Goal: Transaction & Acquisition: Purchase product/service

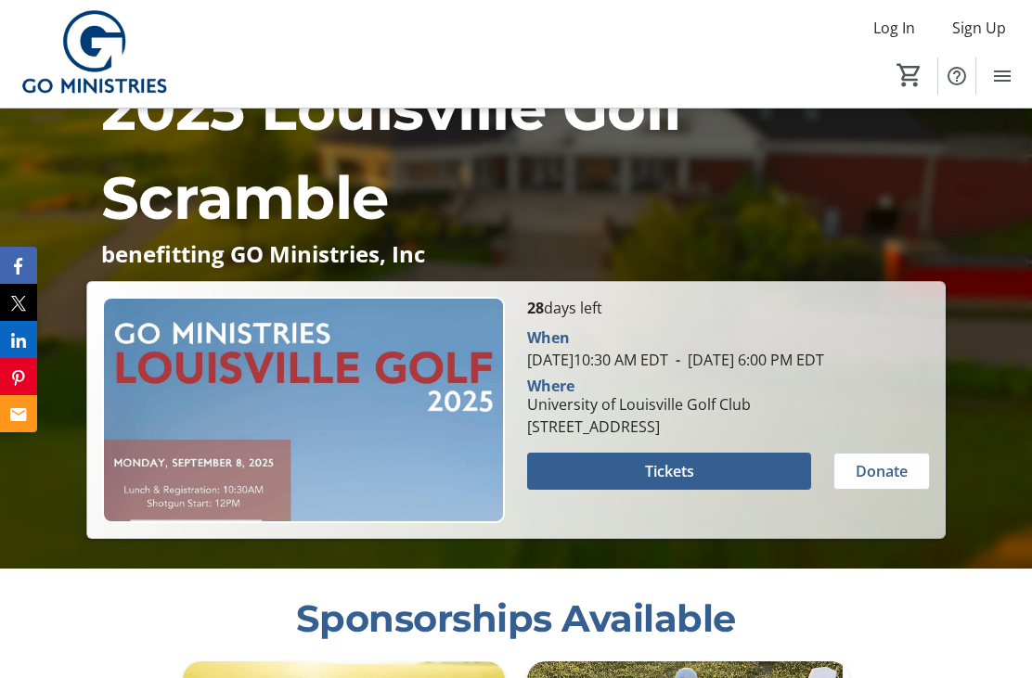
scroll to position [304, 0]
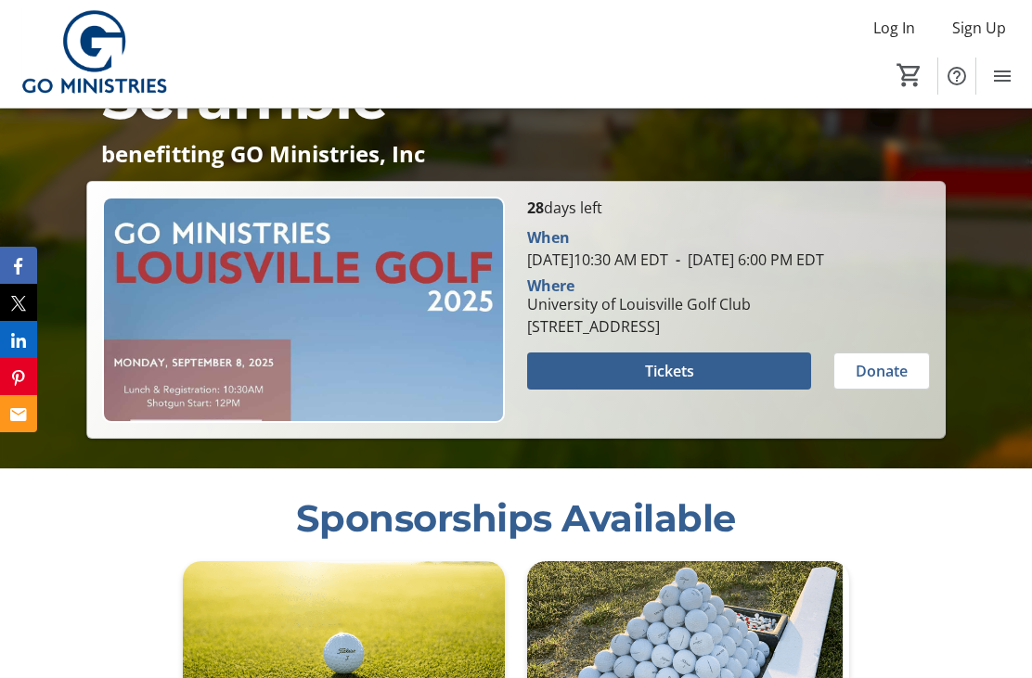
click at [781, 393] on span at bounding box center [669, 371] width 284 height 45
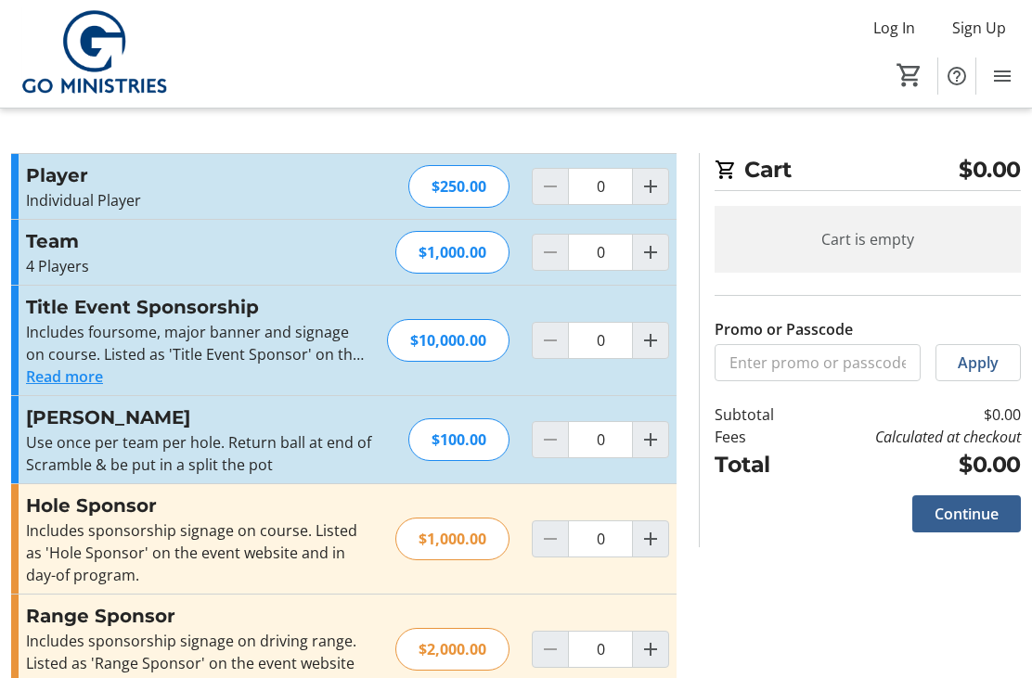
click at [653, 257] on mat-icon "Increment by one" at bounding box center [650, 252] width 22 height 22
type input "1"
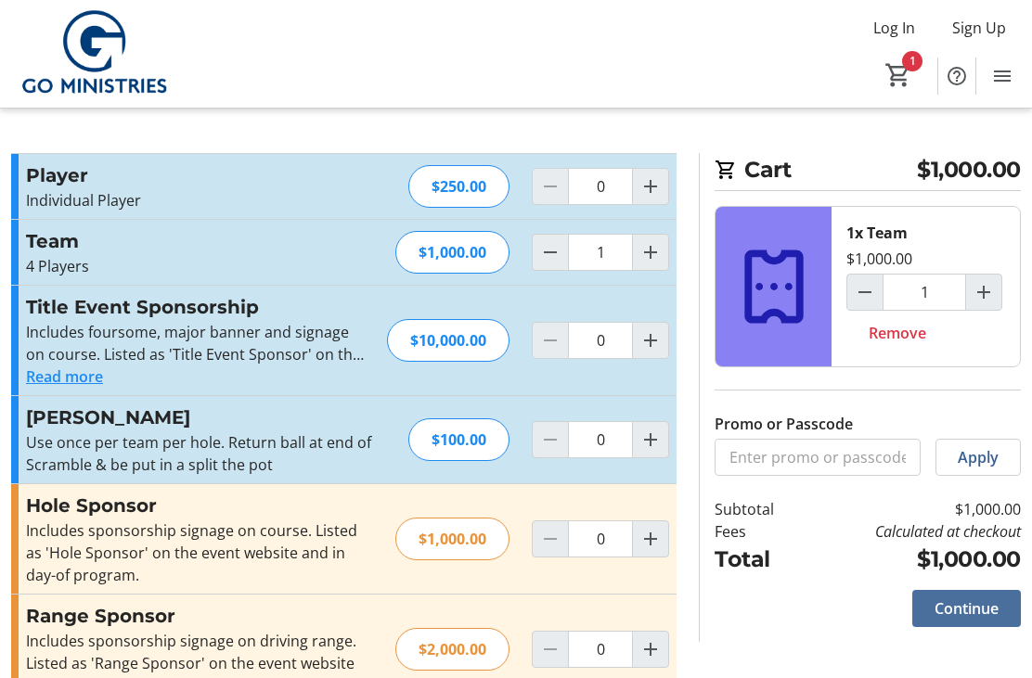
click at [972, 606] on span "Continue" at bounding box center [966, 609] width 64 height 22
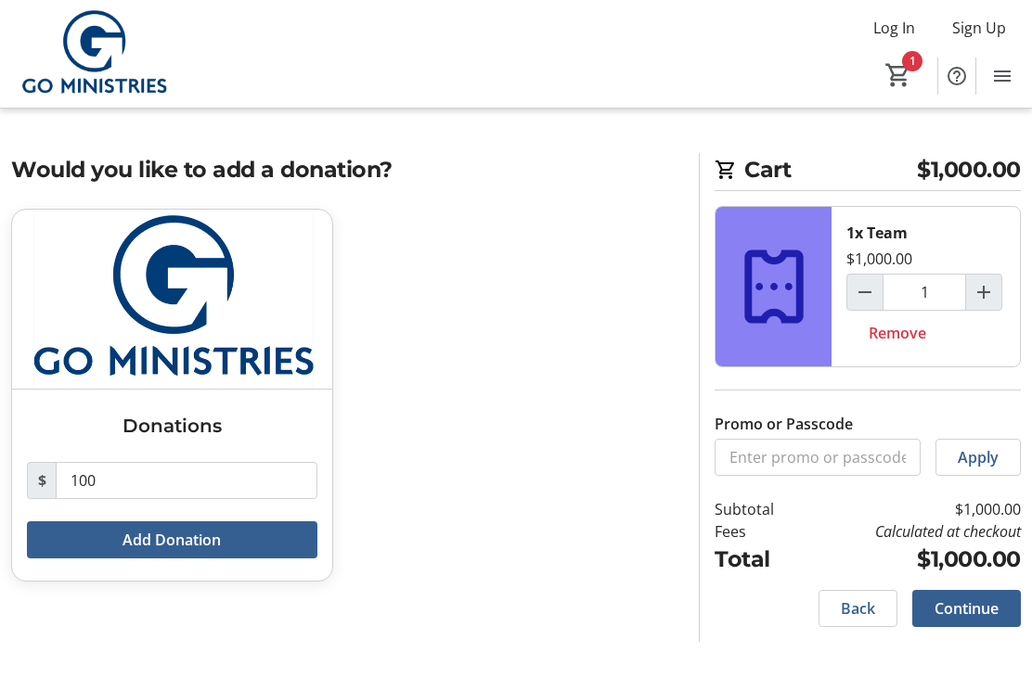
click at [978, 611] on span "Continue" at bounding box center [966, 609] width 64 height 22
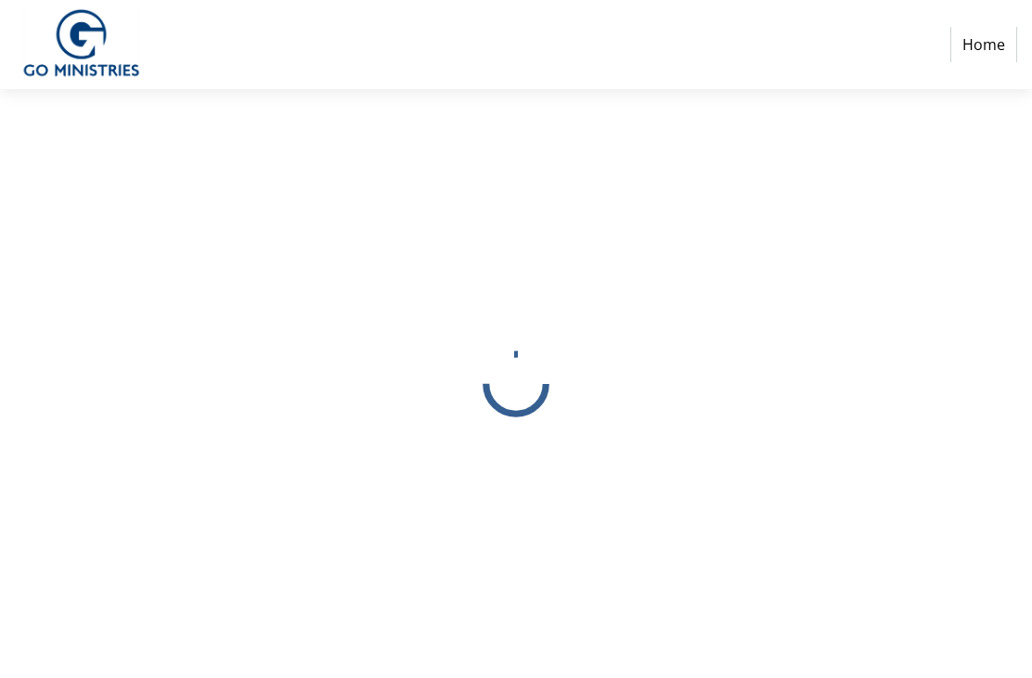
select select
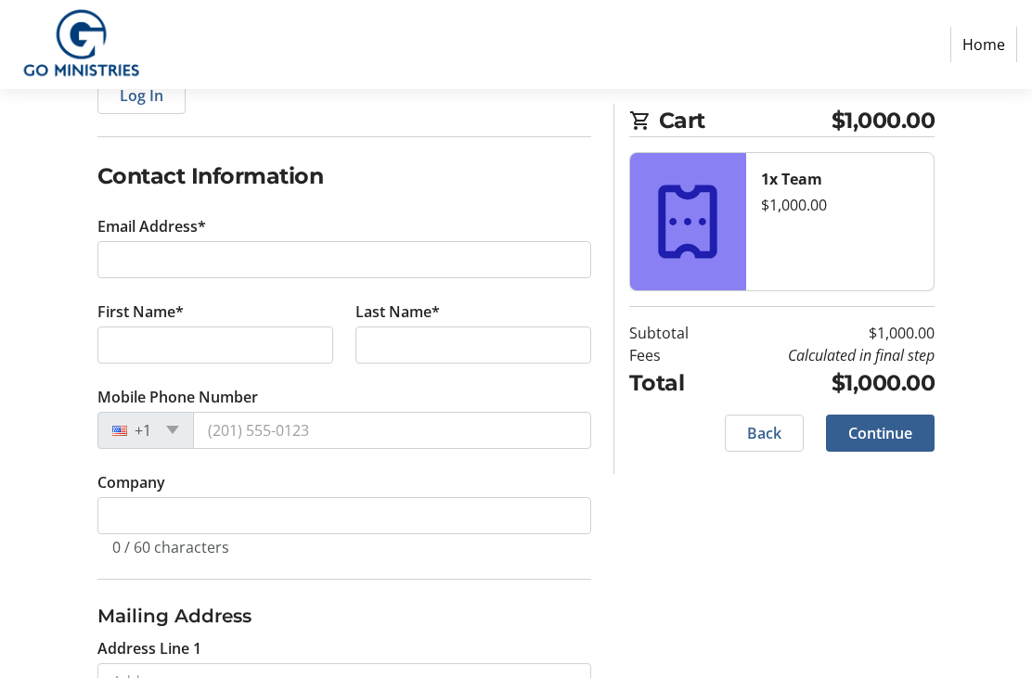
scroll to position [249, 0]
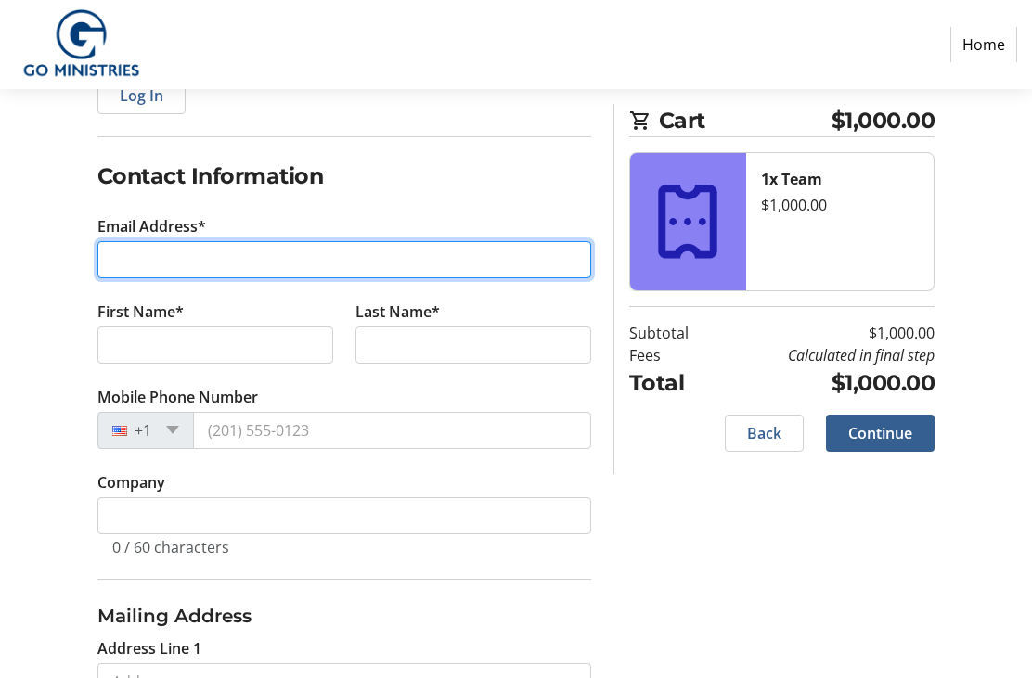
click at [542, 248] on input "Email Address*" at bounding box center [344, 260] width 494 height 37
type input "[EMAIL_ADDRESS][DOMAIN_NAME]"
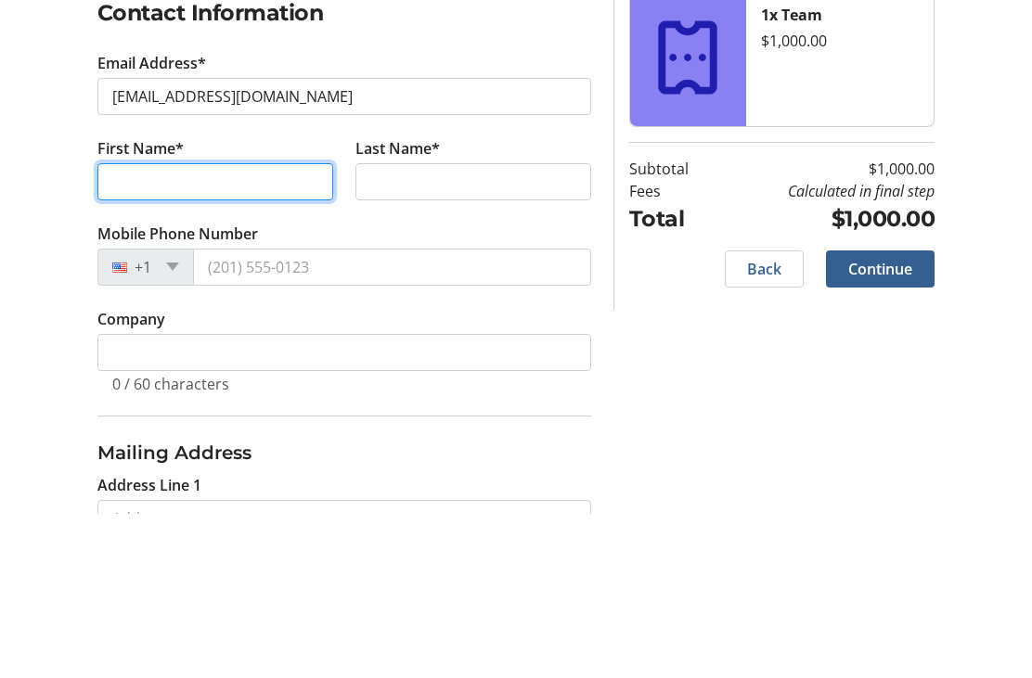
type input "[PERSON_NAME]"
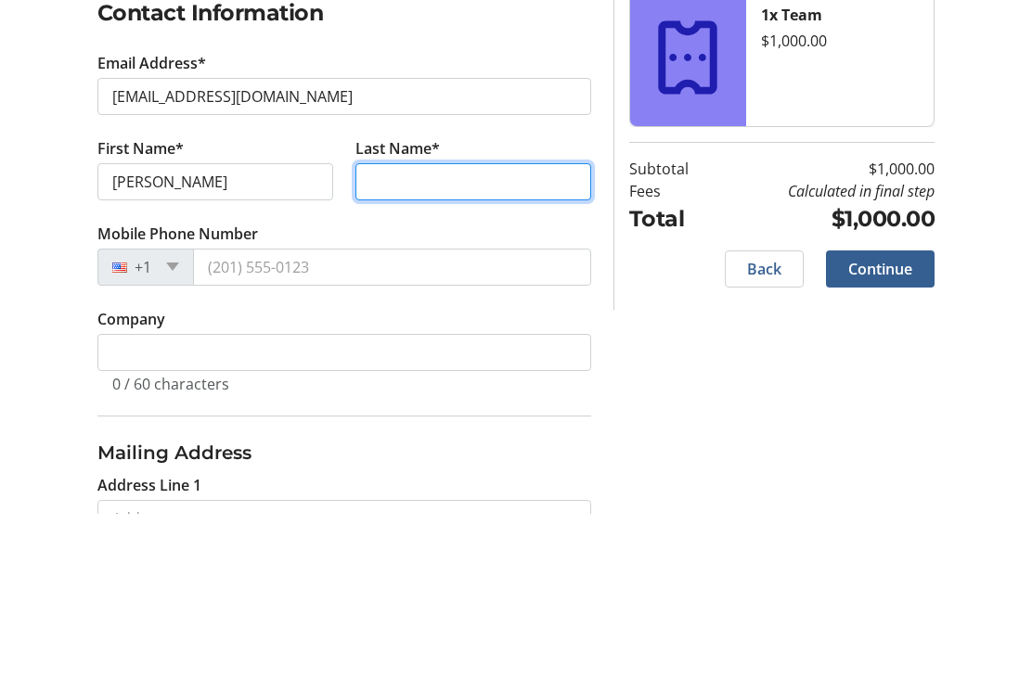
type input "[PERSON_NAME]"
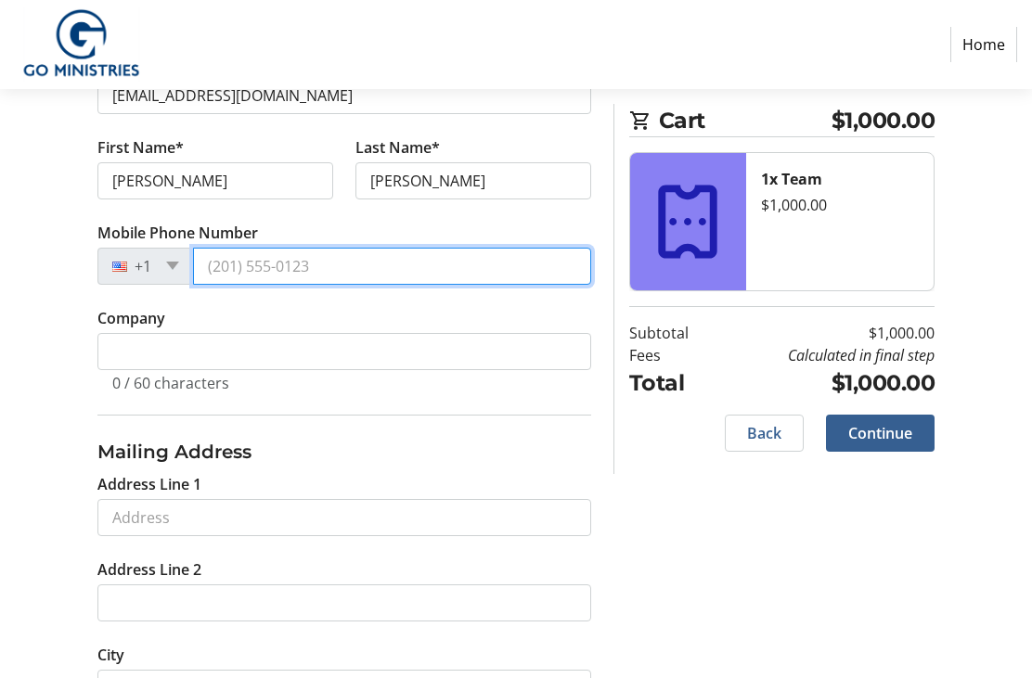
click at [518, 265] on input "Mobile Phone Number" at bounding box center [392, 266] width 398 height 37
type input "[PHONE_NUMBER]"
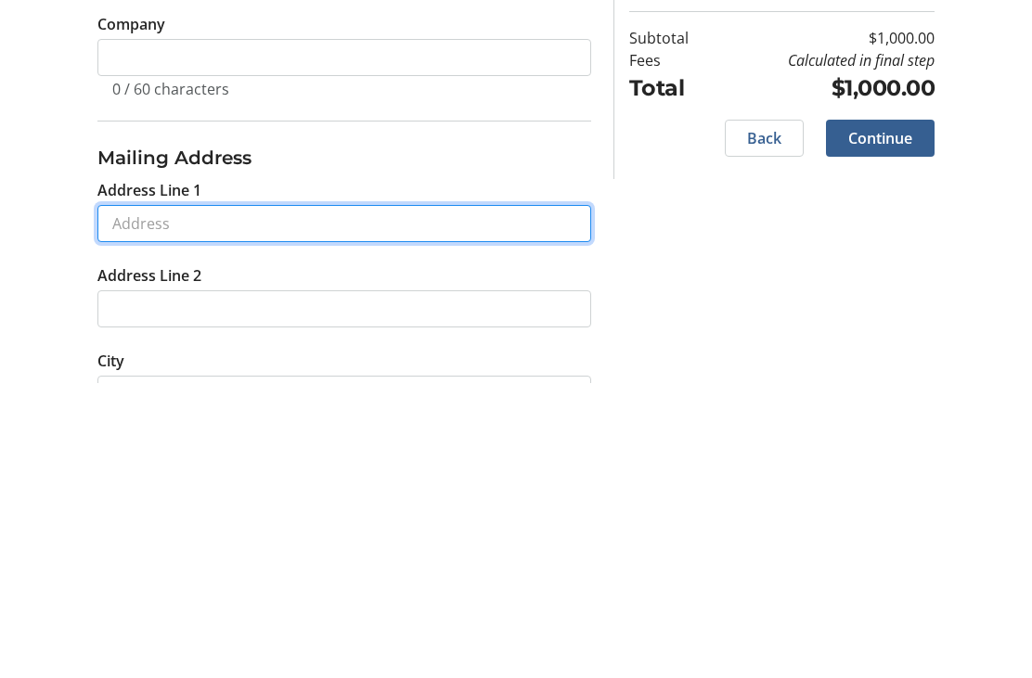
click at [521, 500] on input "Address Line 1" at bounding box center [344, 518] width 494 height 37
type input "[STREET_ADDRESS][PERSON_NAME]"
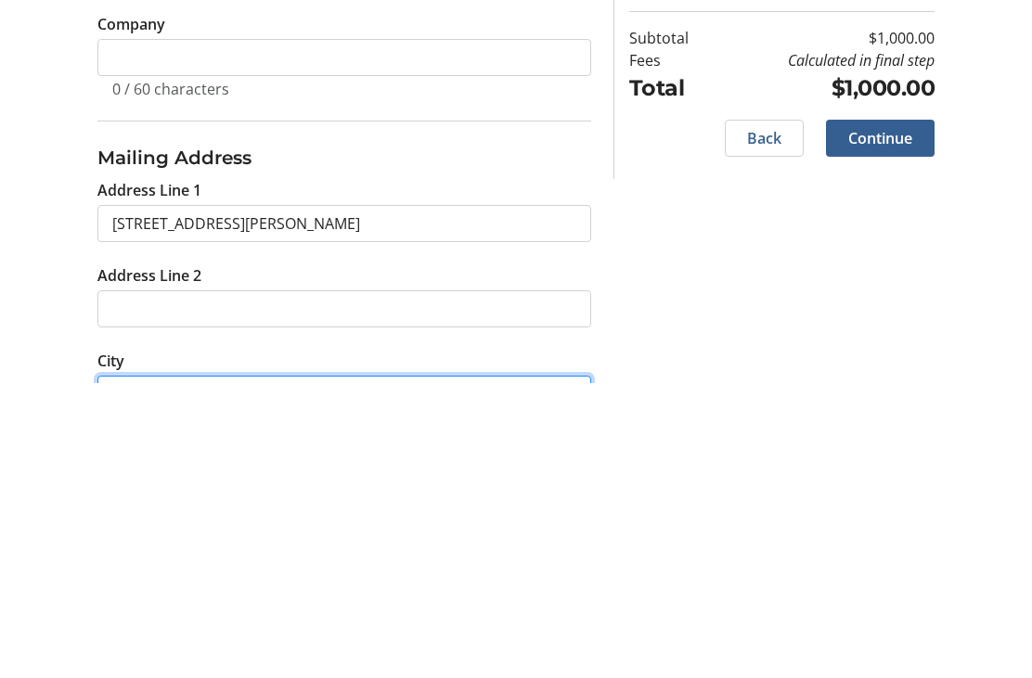
type input "Crestwood"
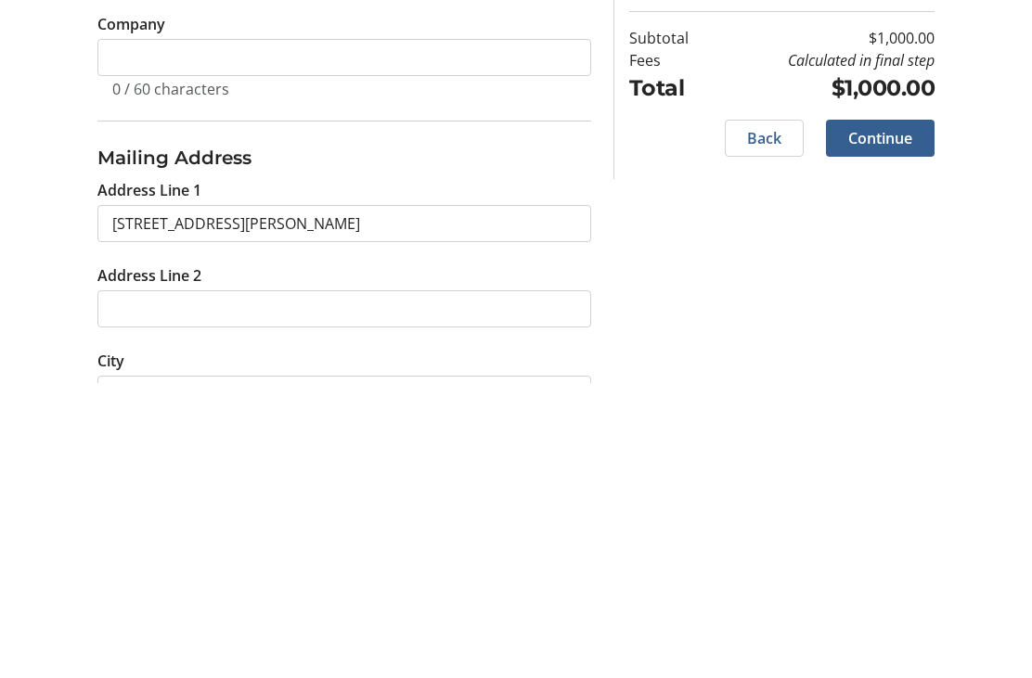
type input "40014"
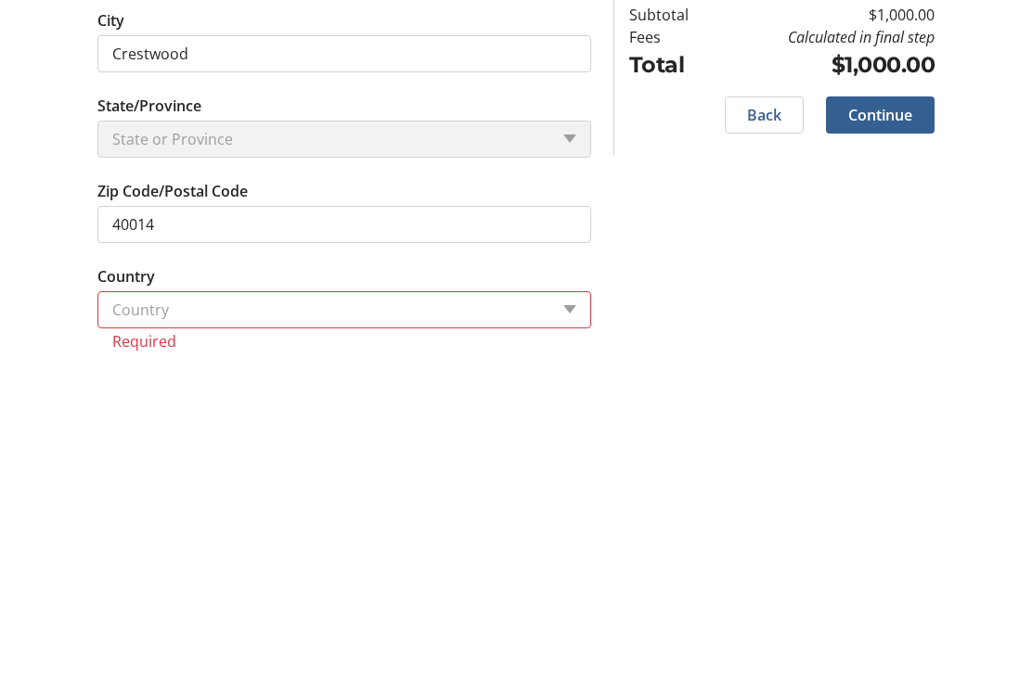
scroll to position [704, 0]
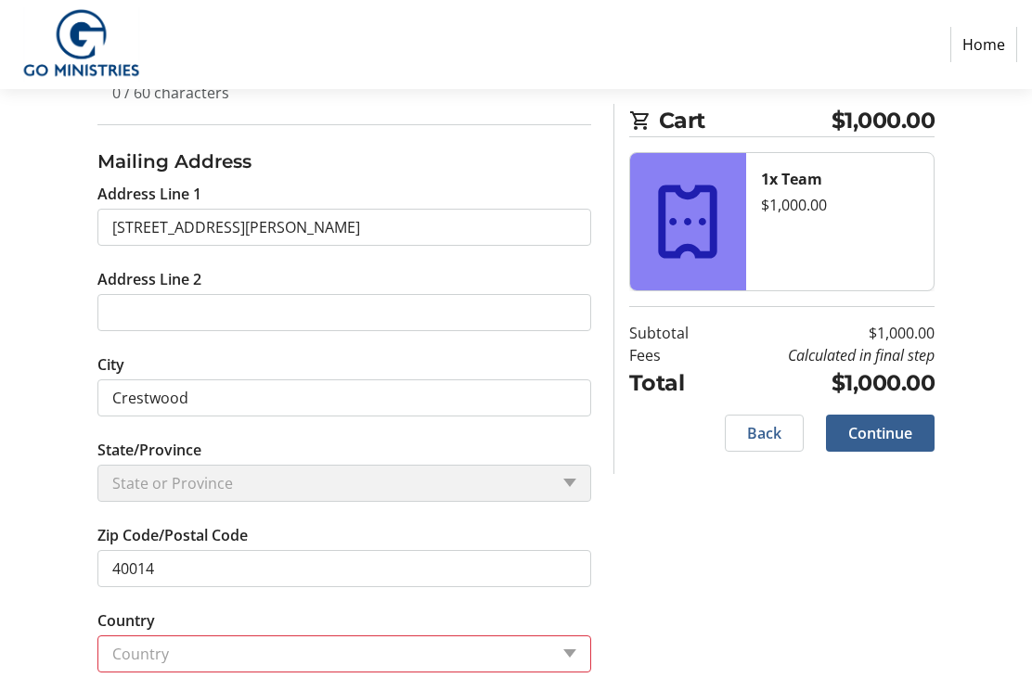
click at [519, 503] on tr-form-field "State/Province State or Province State or Province" at bounding box center [344, 481] width 494 height 85
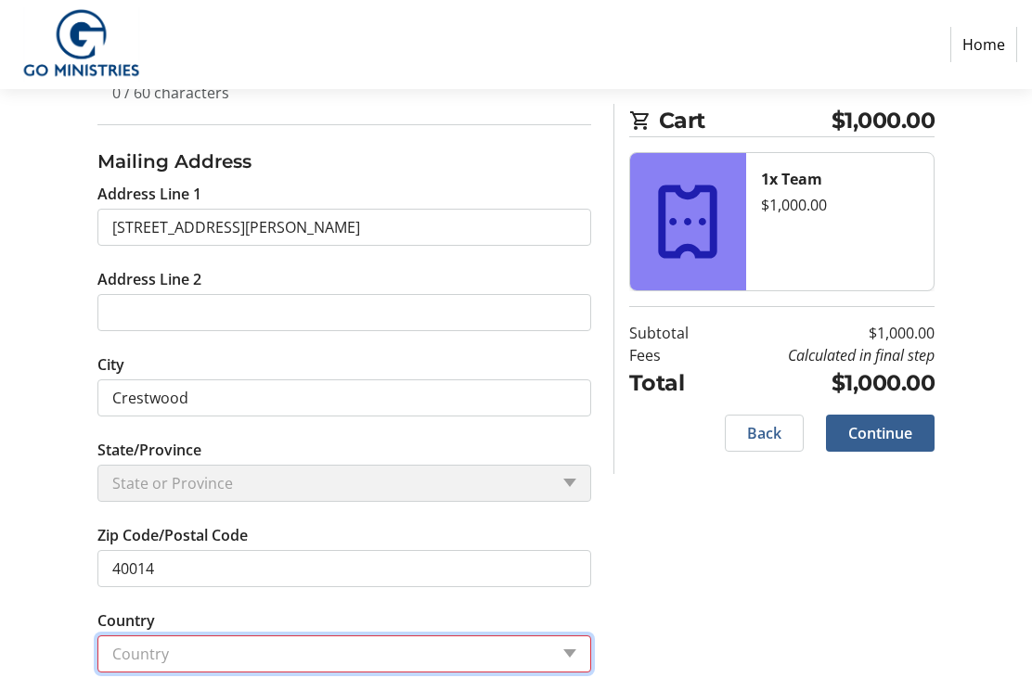
click at [499, 645] on select "Country Country [GEOGRAPHIC_DATA] [GEOGRAPHIC_DATA] [GEOGRAPHIC_DATA] [GEOGRAPH…" at bounding box center [344, 654] width 494 height 37
select select "US"
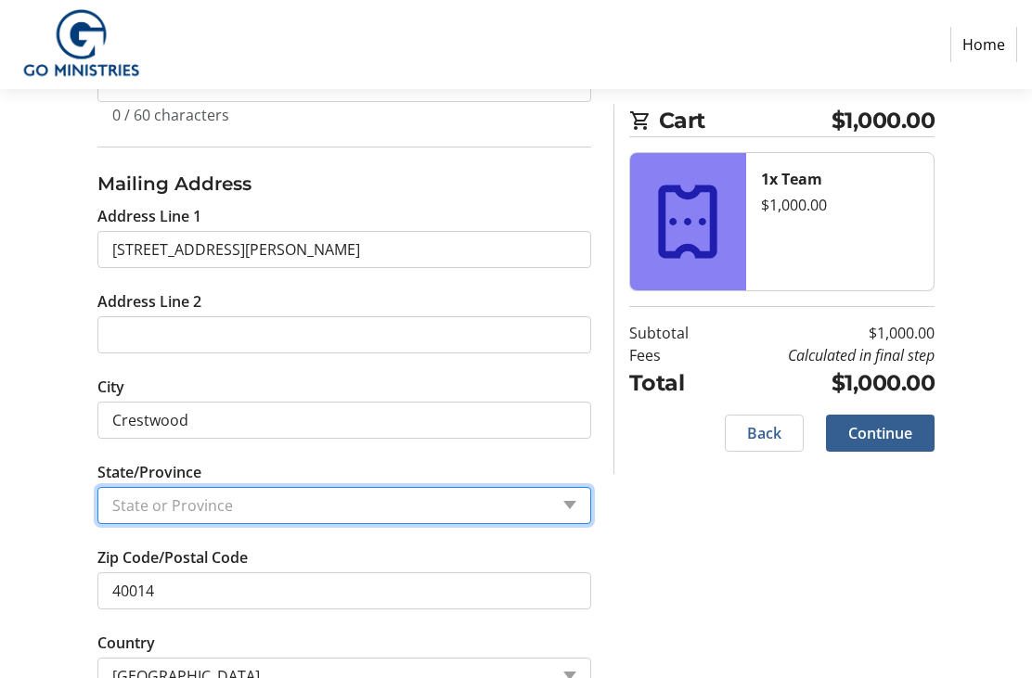
click at [426, 509] on select "State or Province State or [GEOGRAPHIC_DATA][US_STATE][GEOGRAPHIC_DATA] [US_STA…" at bounding box center [344, 505] width 494 height 37
select select "KY"
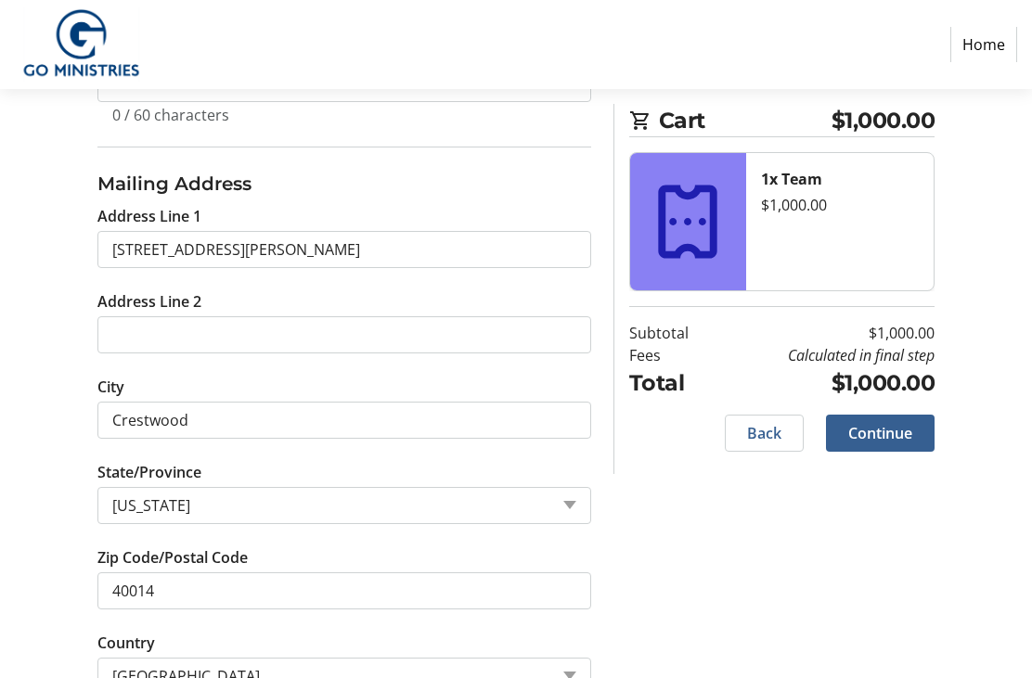
click at [697, 556] on div "Log In to Your Account (Optional) Or continue below to checkout as a guest. Log…" at bounding box center [516, 149] width 1032 height 1179
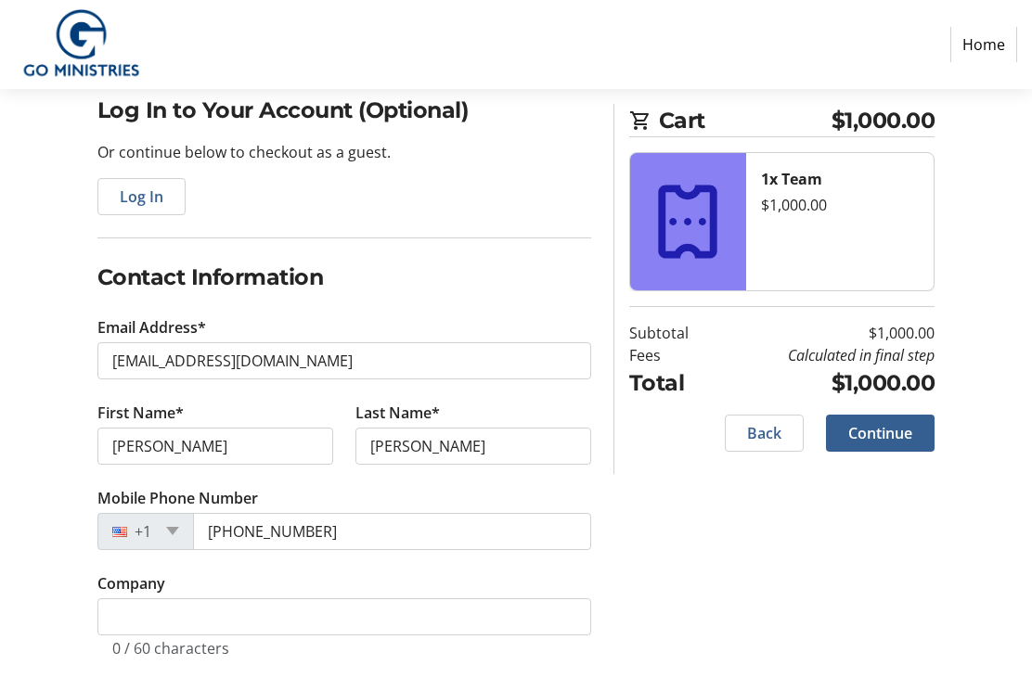
scroll to position [148, 0]
click at [900, 428] on span "Continue" at bounding box center [880, 433] width 64 height 22
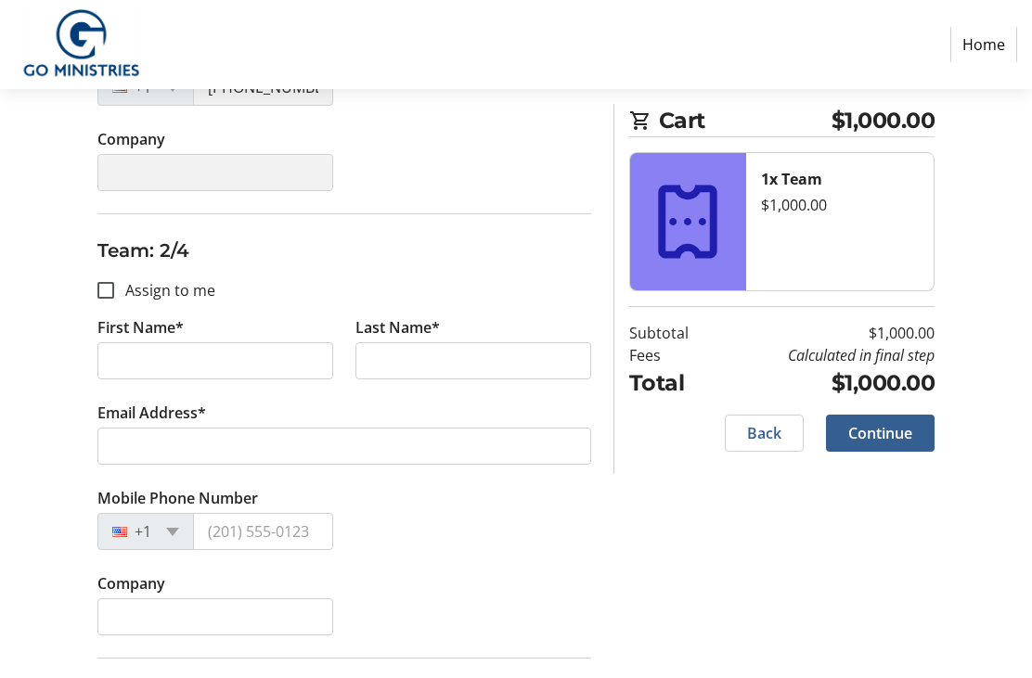
scroll to position [663, 0]
click at [101, 282] on input "Assign to me" at bounding box center [105, 289] width 17 height 17
checkbox input "true"
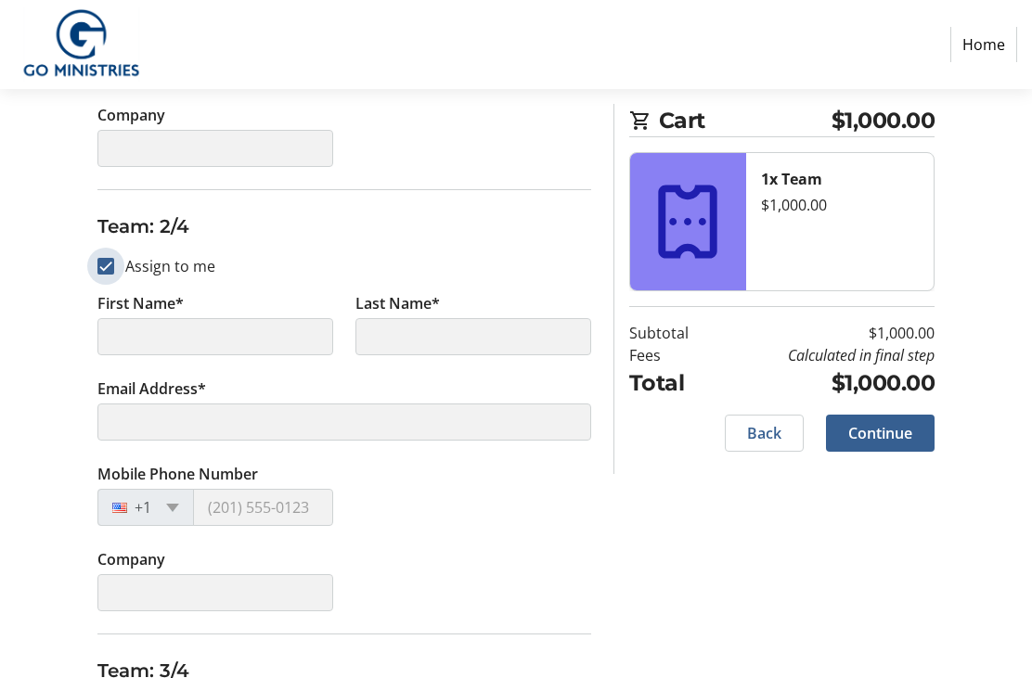
type input "[PERSON_NAME]"
type input "[EMAIL_ADDRESS][DOMAIN_NAME]"
type input "[PHONE_NUMBER]"
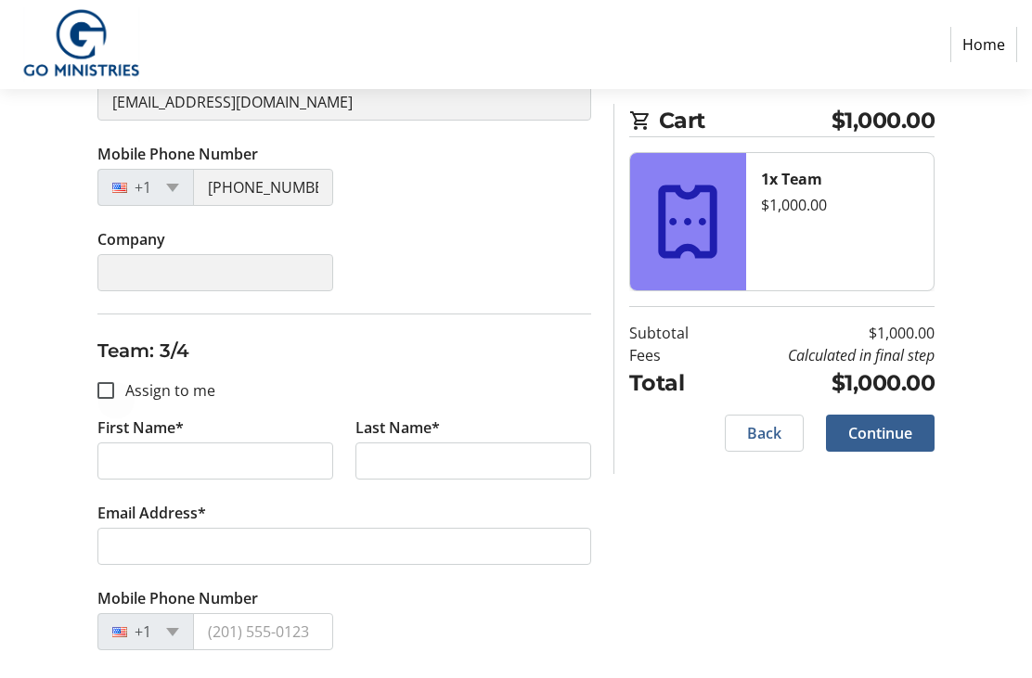
click at [96, 382] on div at bounding box center [106, 390] width 45 height 45
checkbox input "true"
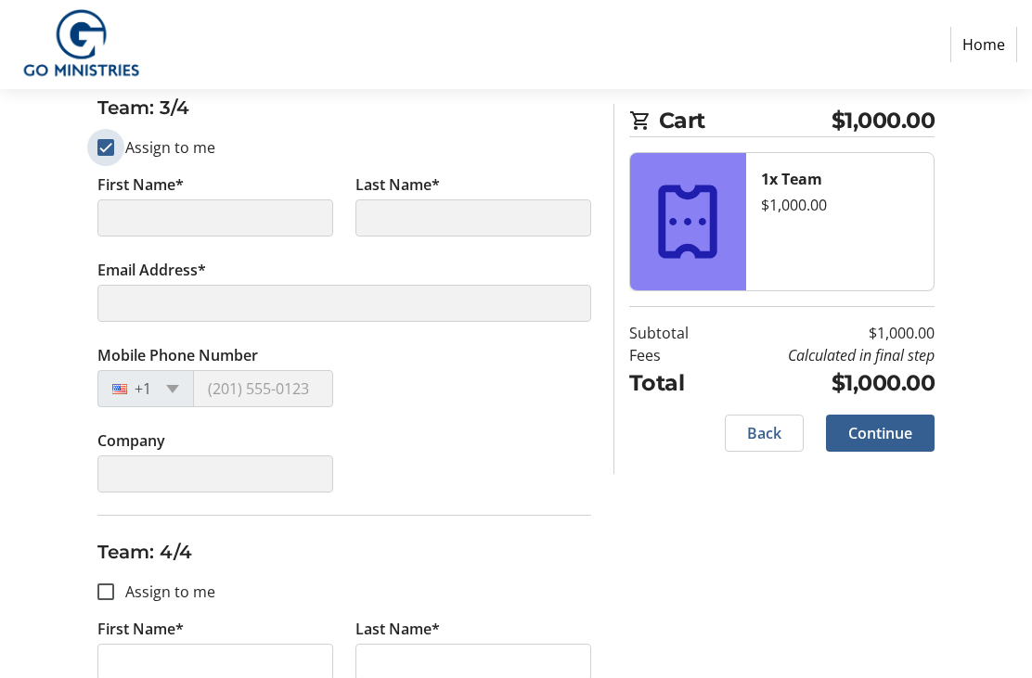
type input "[PERSON_NAME]"
type input "[EMAIL_ADDRESS][DOMAIN_NAME]"
type input "[PHONE_NUMBER]"
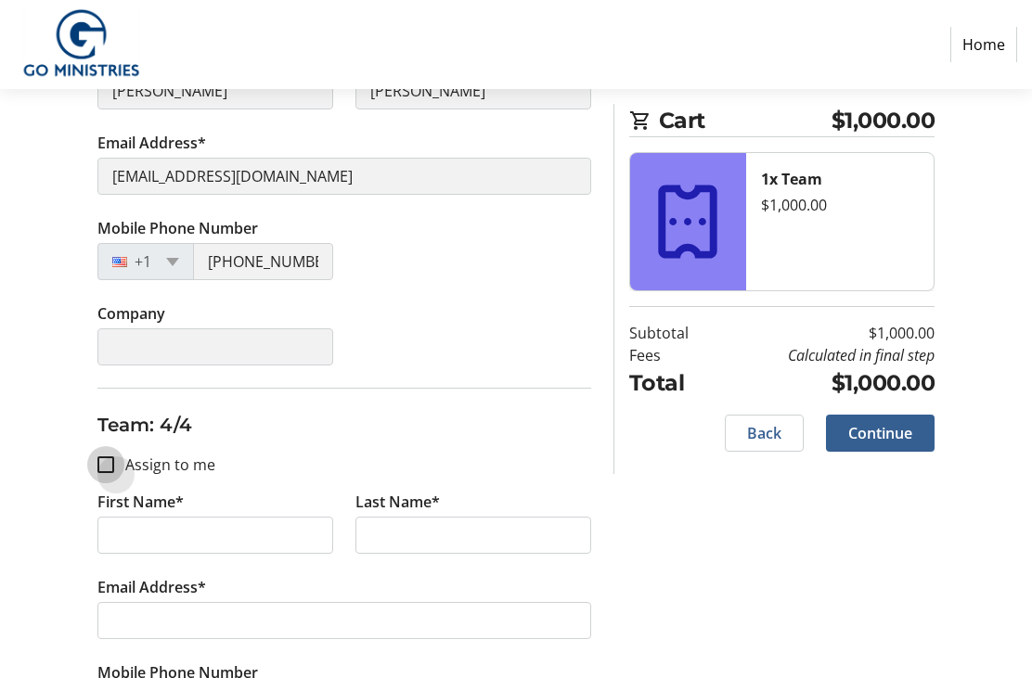
click at [111, 460] on input "Assign to me" at bounding box center [105, 465] width 17 height 17
checkbox input "true"
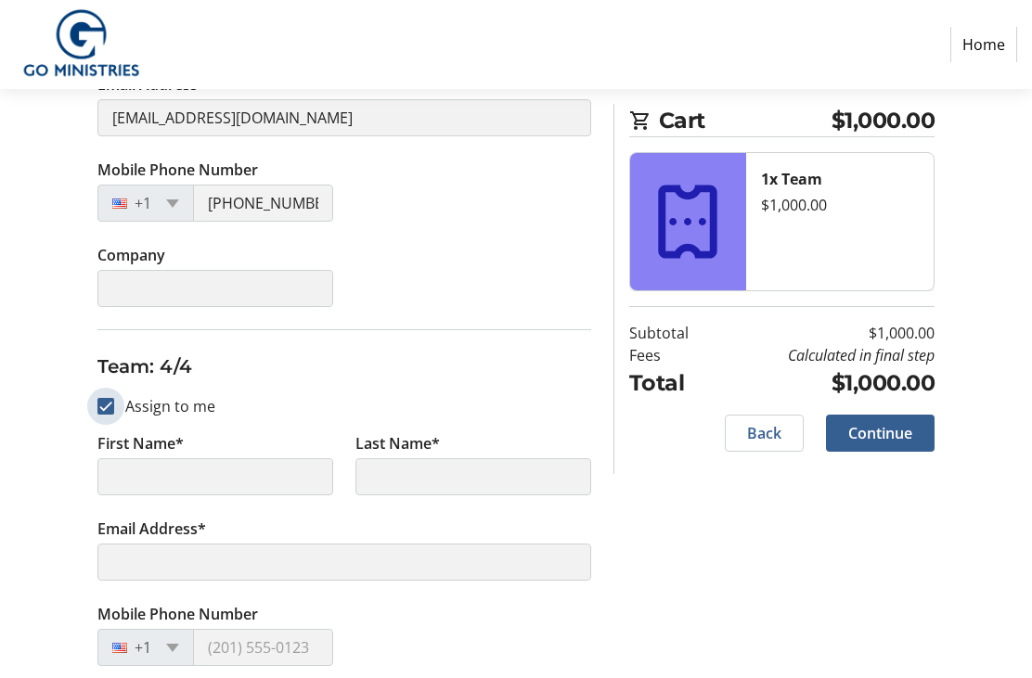
scroll to position [1470, 0]
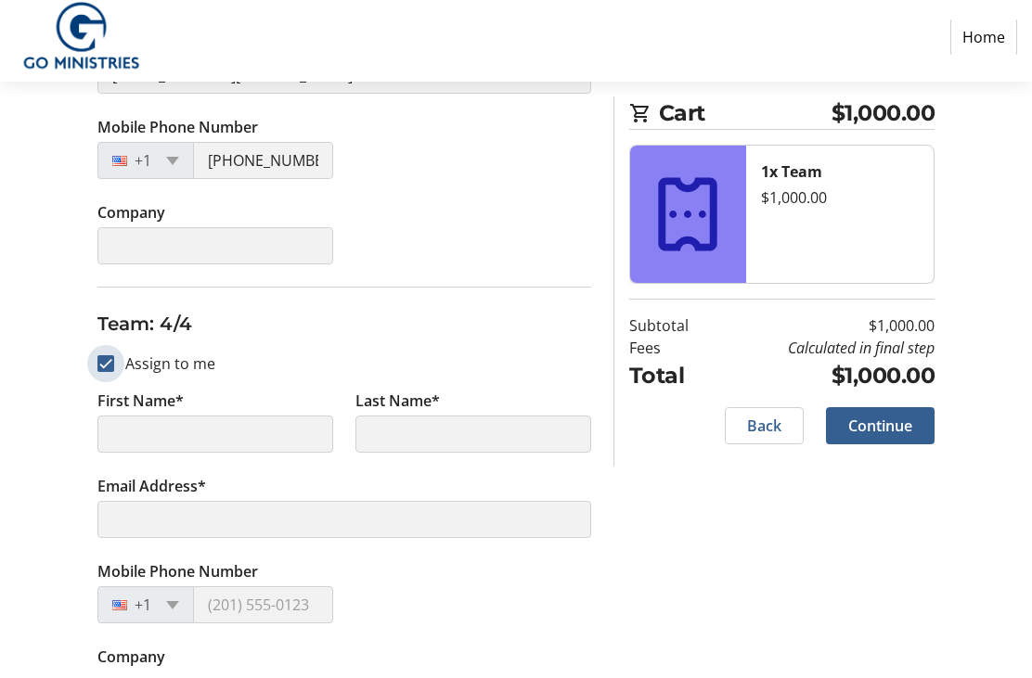
type input "[PERSON_NAME]"
type input "[EMAIL_ADDRESS][DOMAIN_NAME]"
type input "[PHONE_NUMBER]"
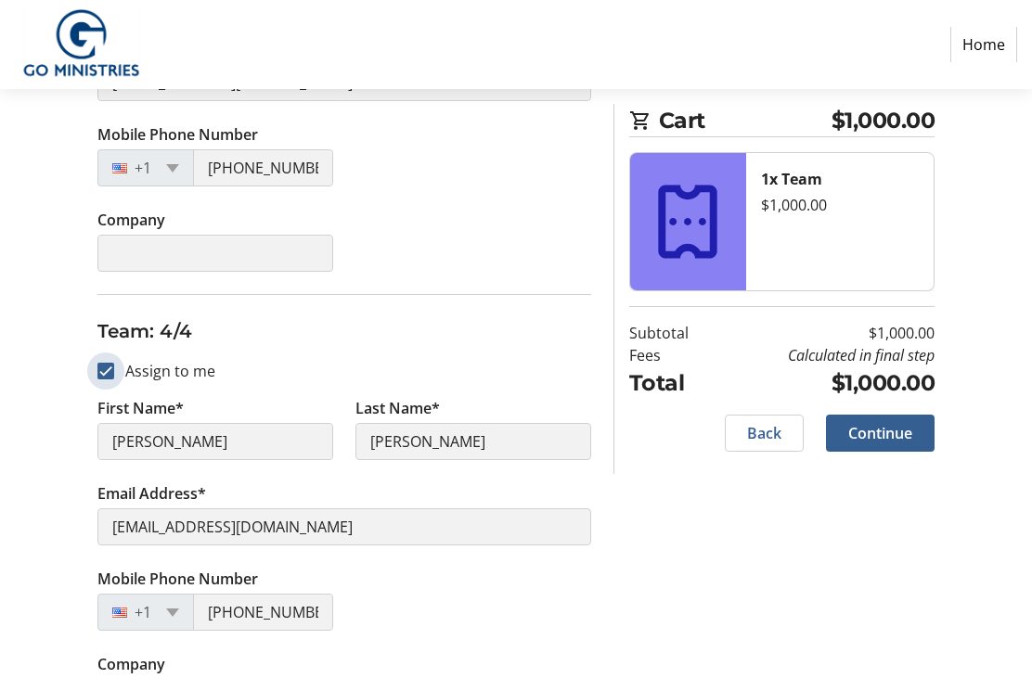
click at [106, 373] on input "Assign to me" at bounding box center [105, 371] width 17 height 17
checkbox input "false"
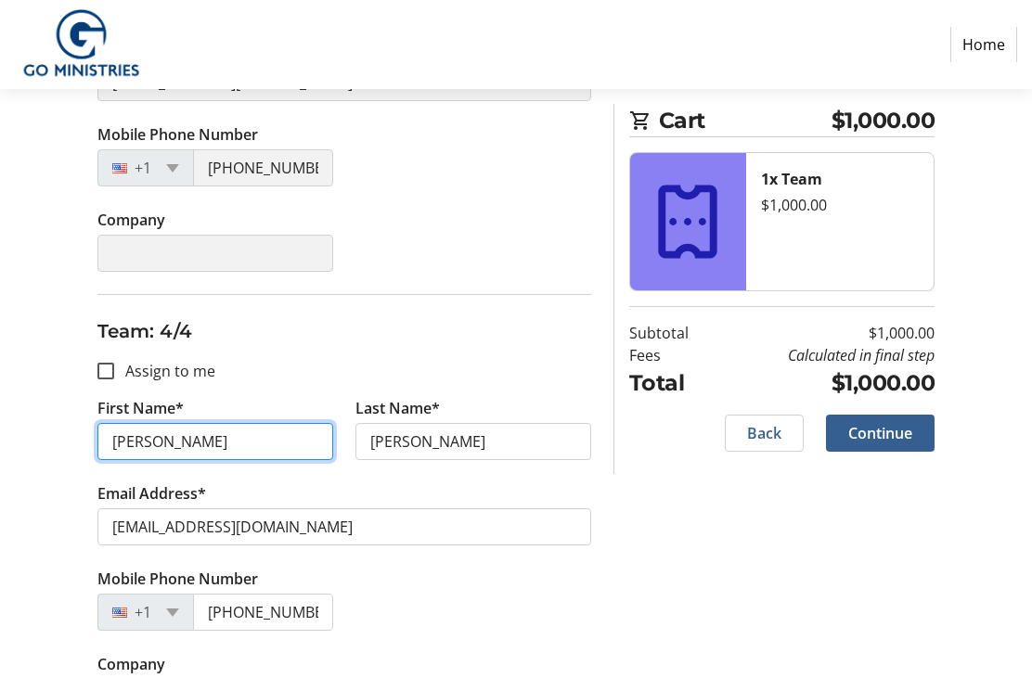
click at [152, 457] on input "[PERSON_NAME]" at bounding box center [215, 441] width 236 height 37
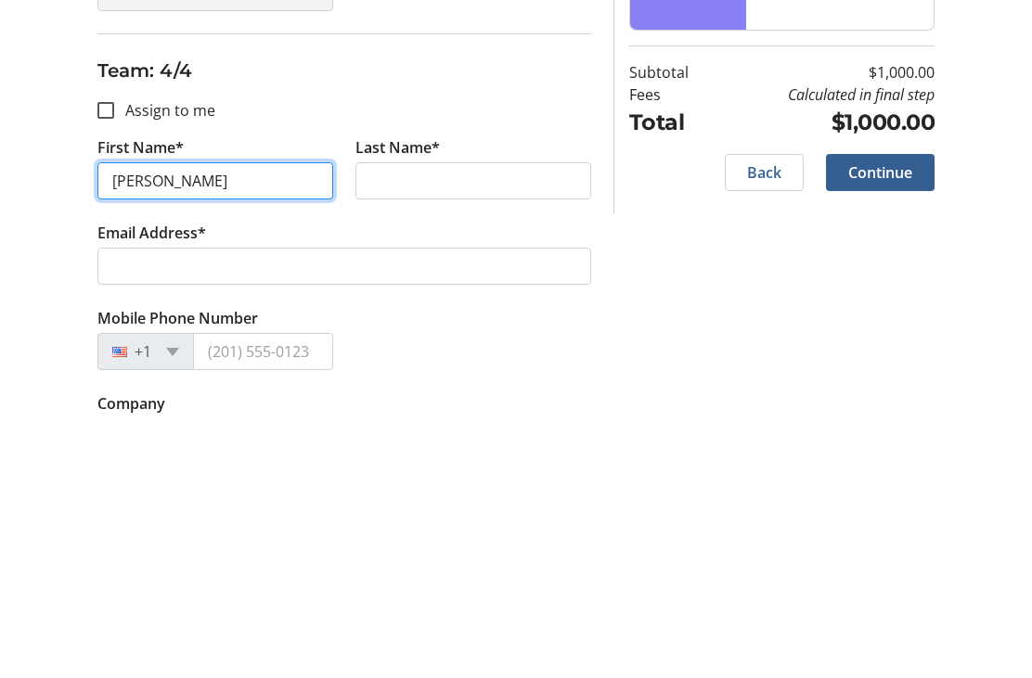
type input "[PERSON_NAME]"
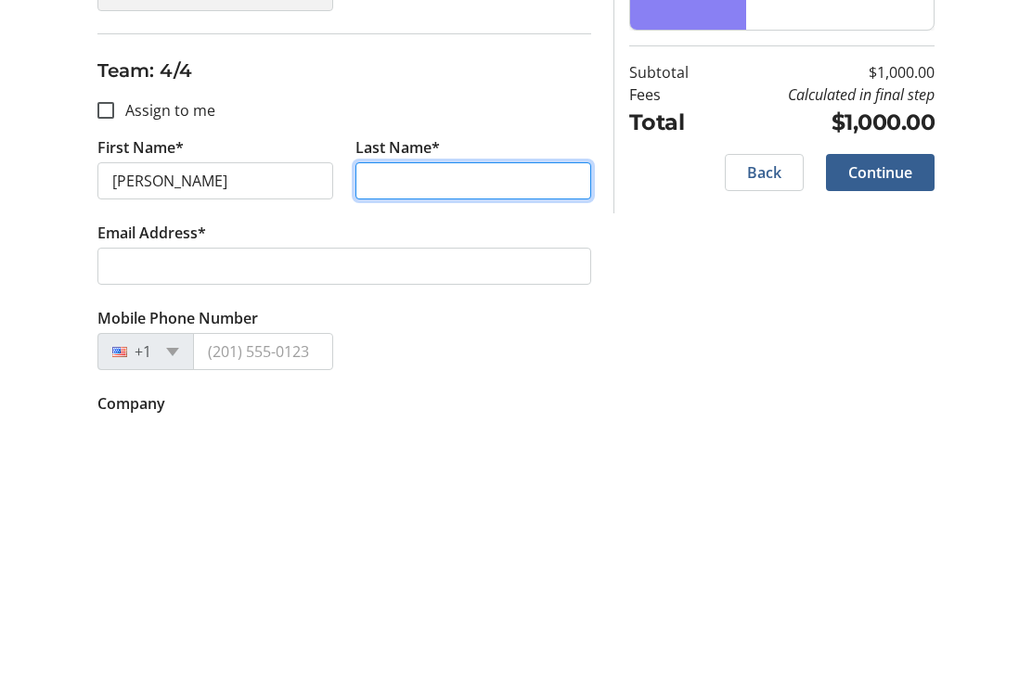
click at [533, 423] on input "Last Name*" at bounding box center [473, 441] width 236 height 37
type input "[PERSON_NAME]"
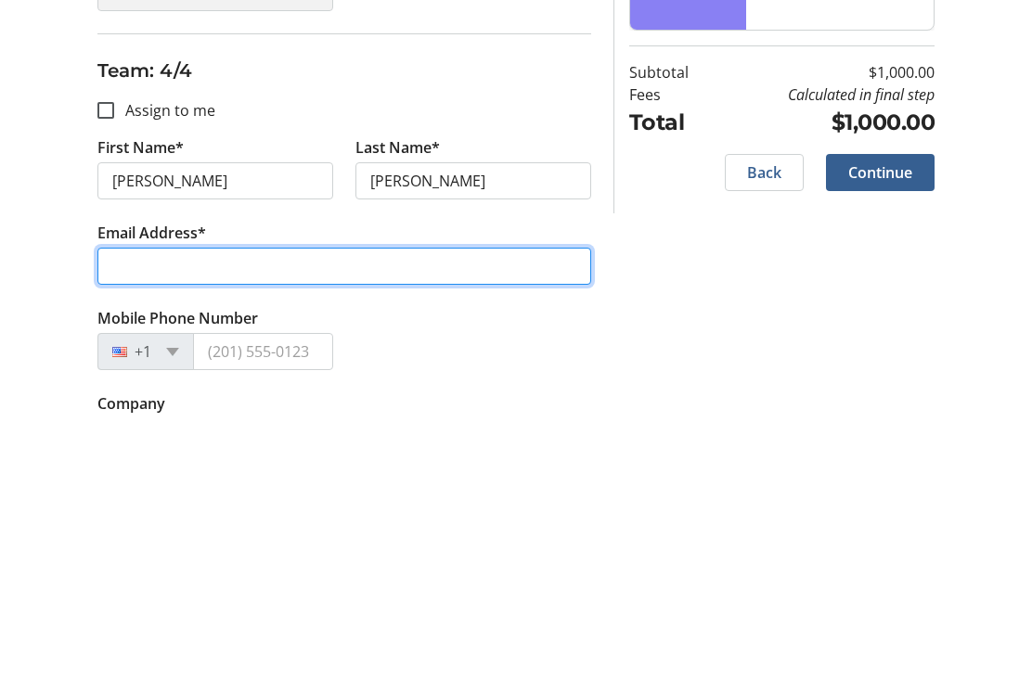
click at [415, 509] on input "Email Address*" at bounding box center [344, 527] width 494 height 37
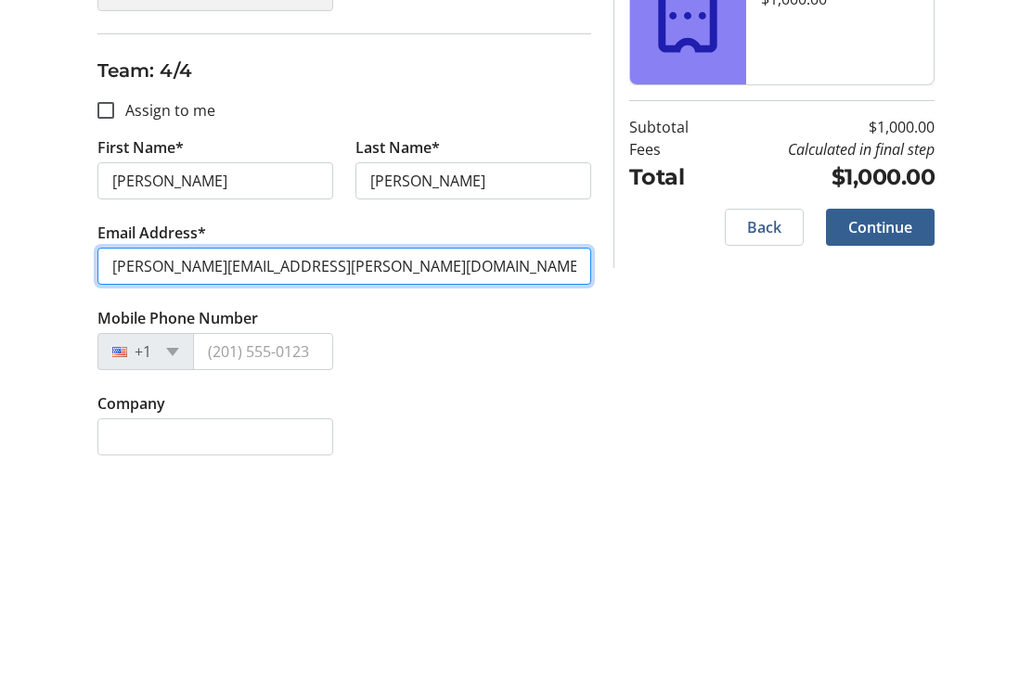
scroll to position [1529, 0]
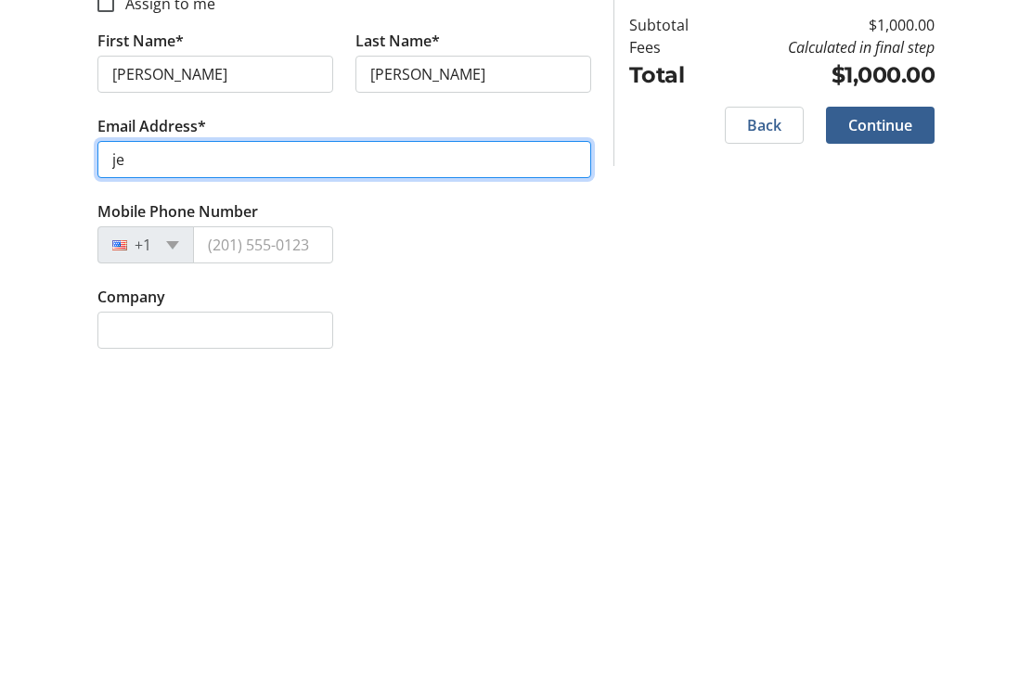
type input "j"
type input "[PERSON_NAME][EMAIL_ADDRESS][PERSON_NAME][DOMAIN_NAME]"
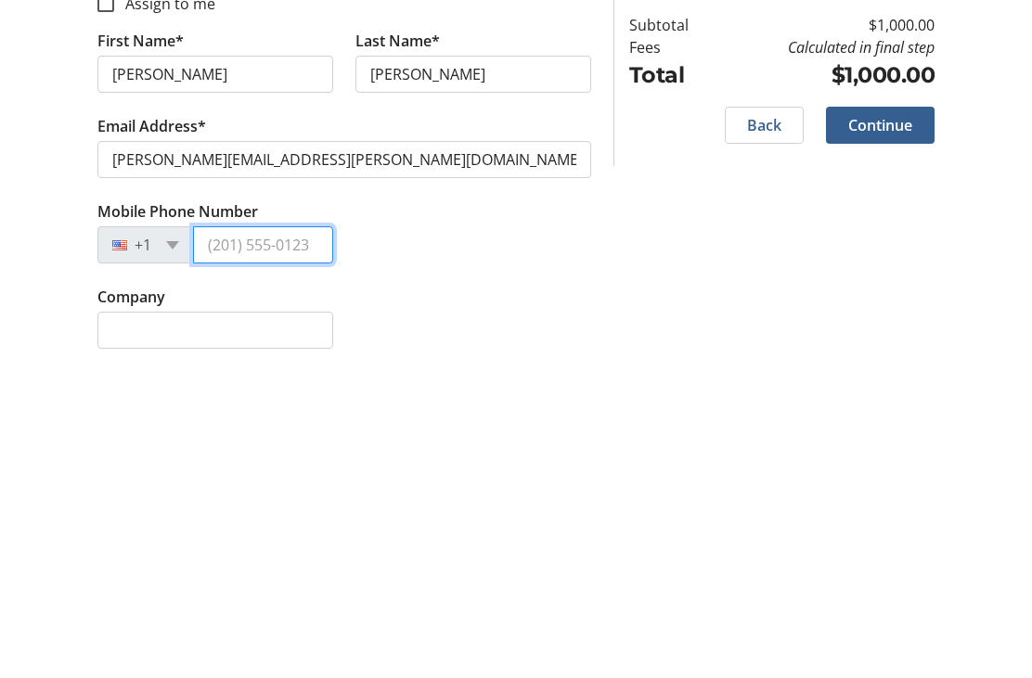
click at [303, 535] on input "Mobile Phone Number" at bounding box center [263, 553] width 140 height 37
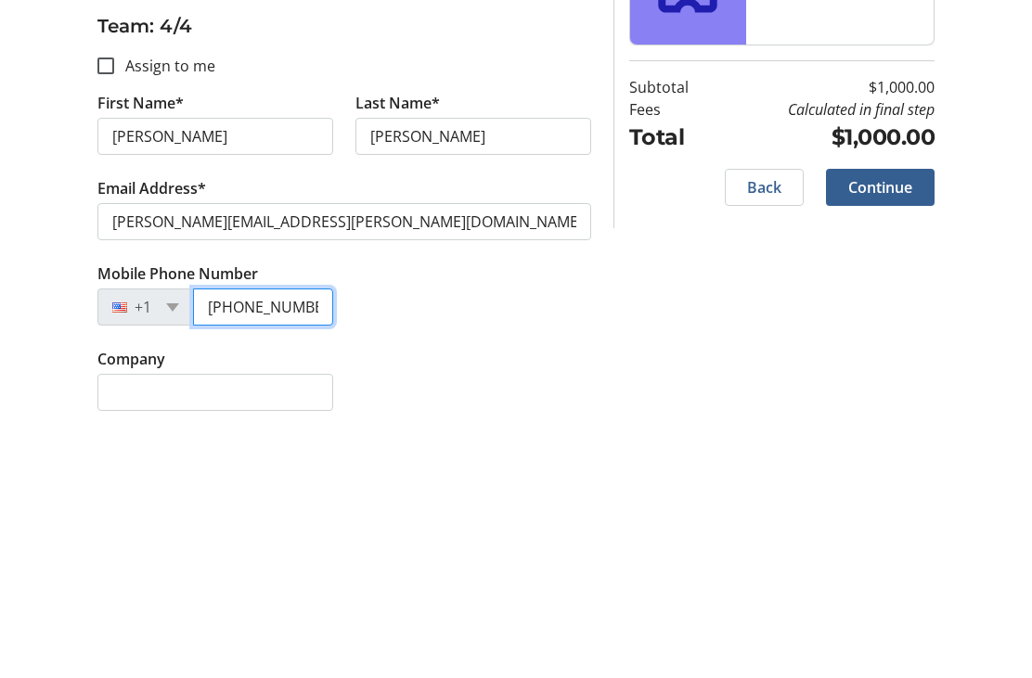
type input "[PHONE_NUMBER]"
click at [565, 509] on div "Mobile Phone Number [PHONE_NUMBER]" at bounding box center [344, 551] width 516 height 85
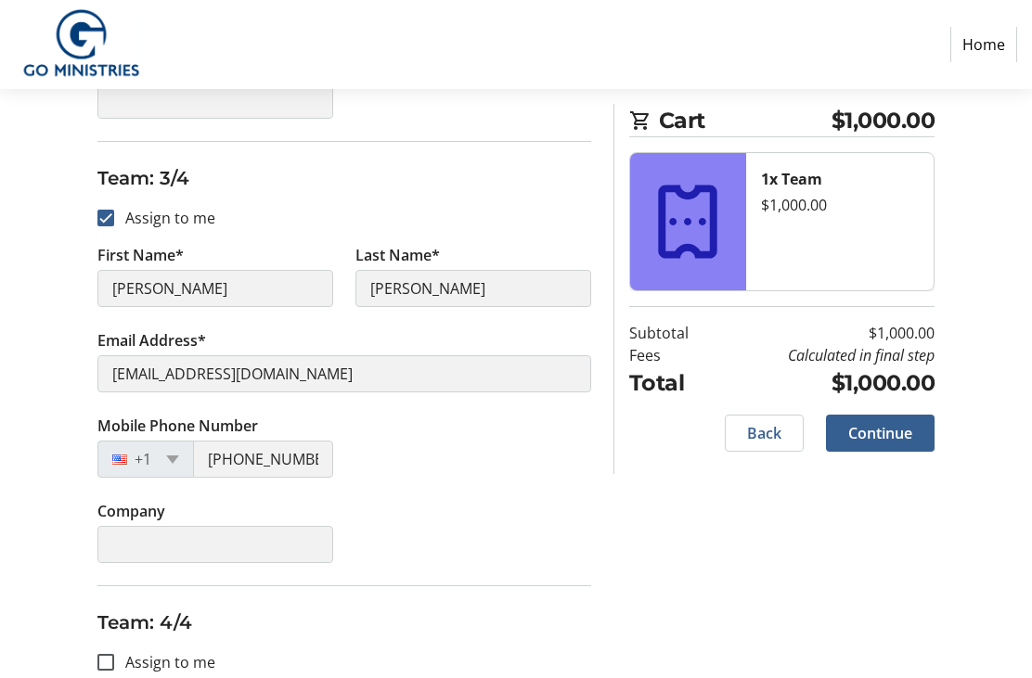
scroll to position [1166, 0]
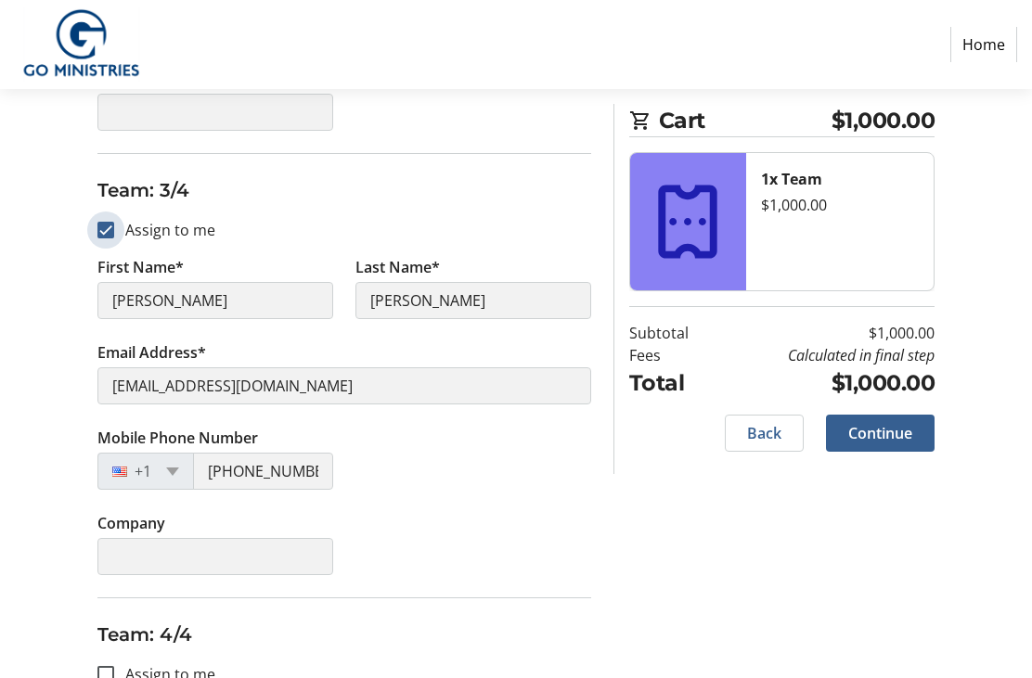
click at [102, 228] on input "Assign to me" at bounding box center [105, 230] width 17 height 17
checkbox input "false"
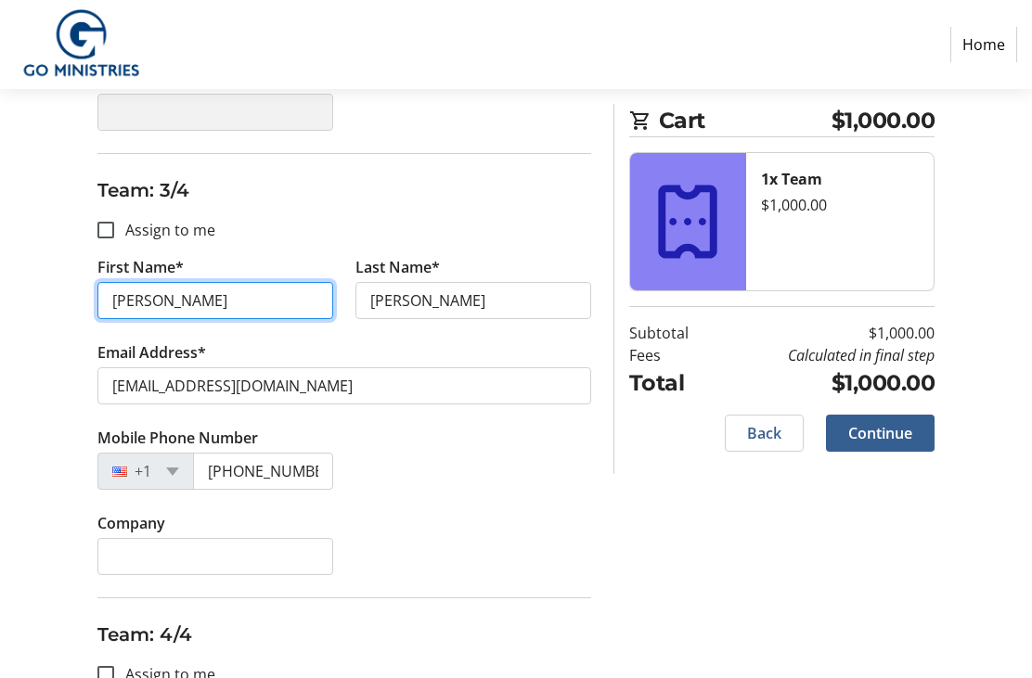
click at [252, 301] on input "[PERSON_NAME]" at bounding box center [215, 300] width 236 height 37
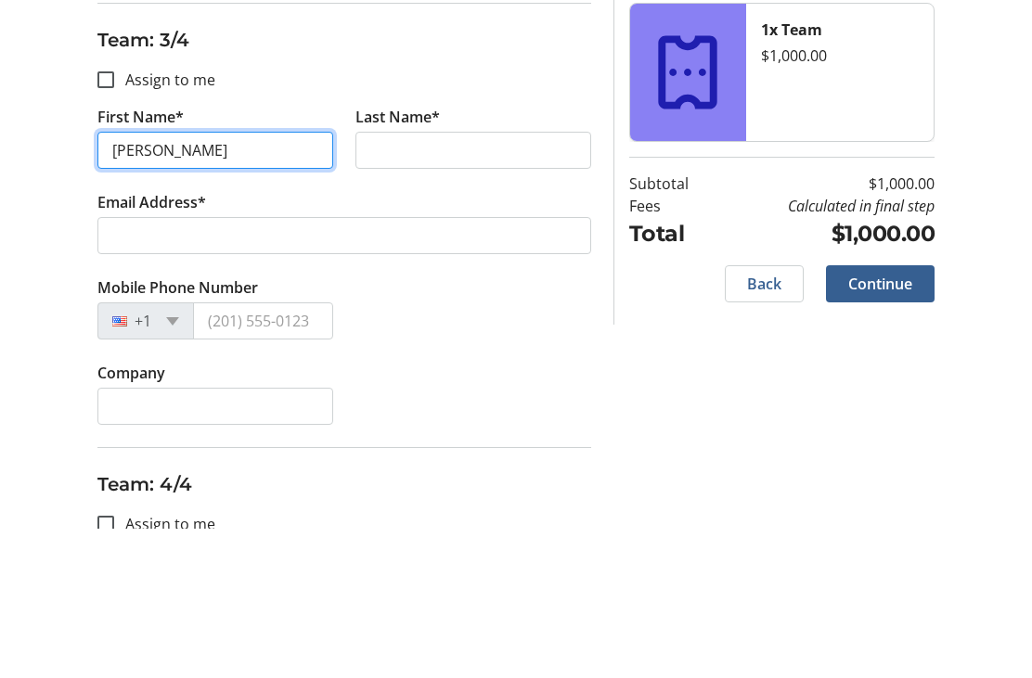
type input "[PERSON_NAME]"
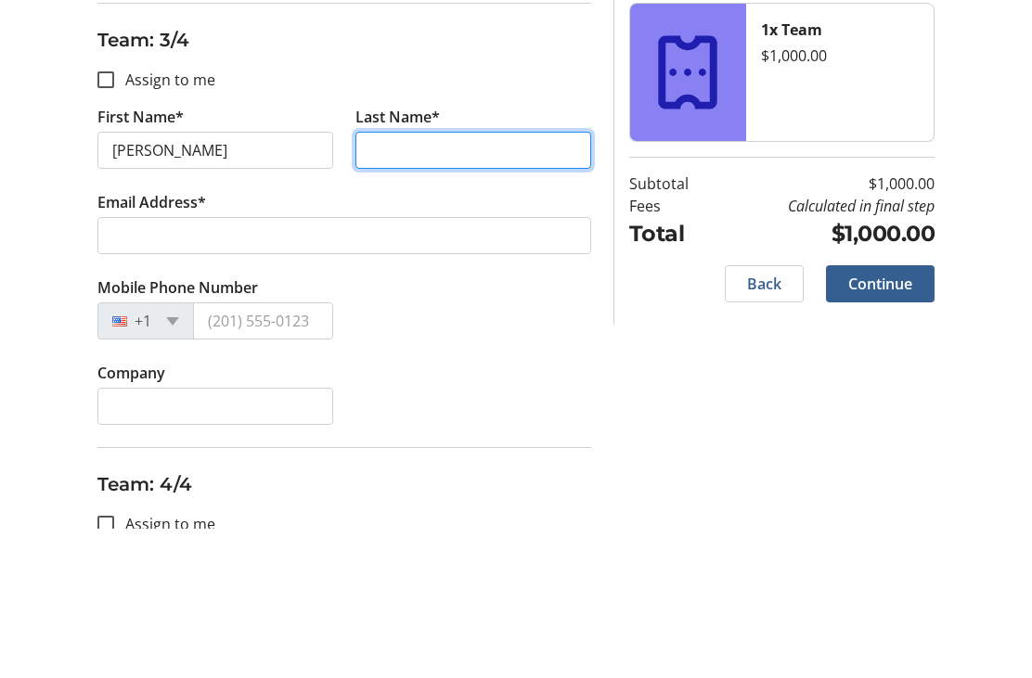
click at [484, 282] on input "Last Name*" at bounding box center [473, 300] width 236 height 37
type input "Day"
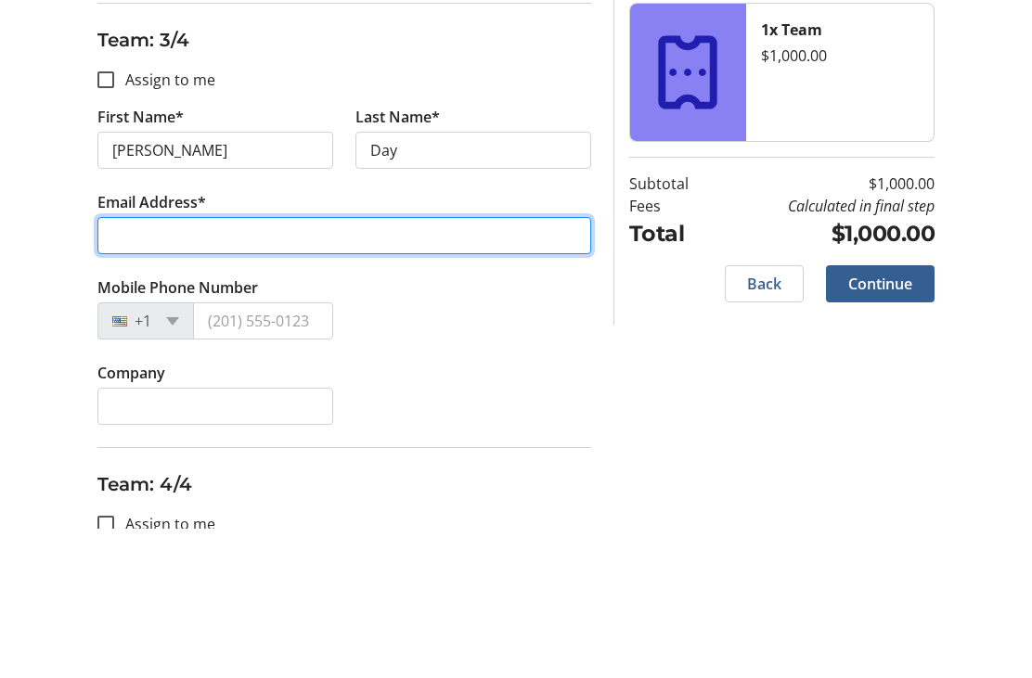
click at [362, 367] on input "Email Address*" at bounding box center [344, 385] width 494 height 37
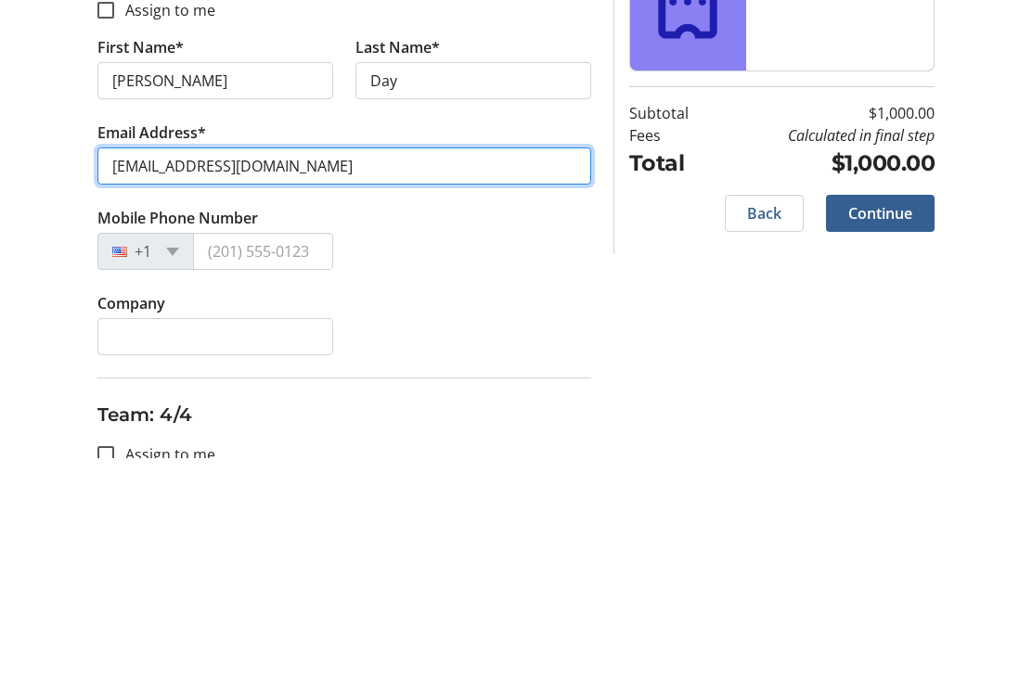
type input "[EMAIL_ADDRESS][DOMAIN_NAME]"
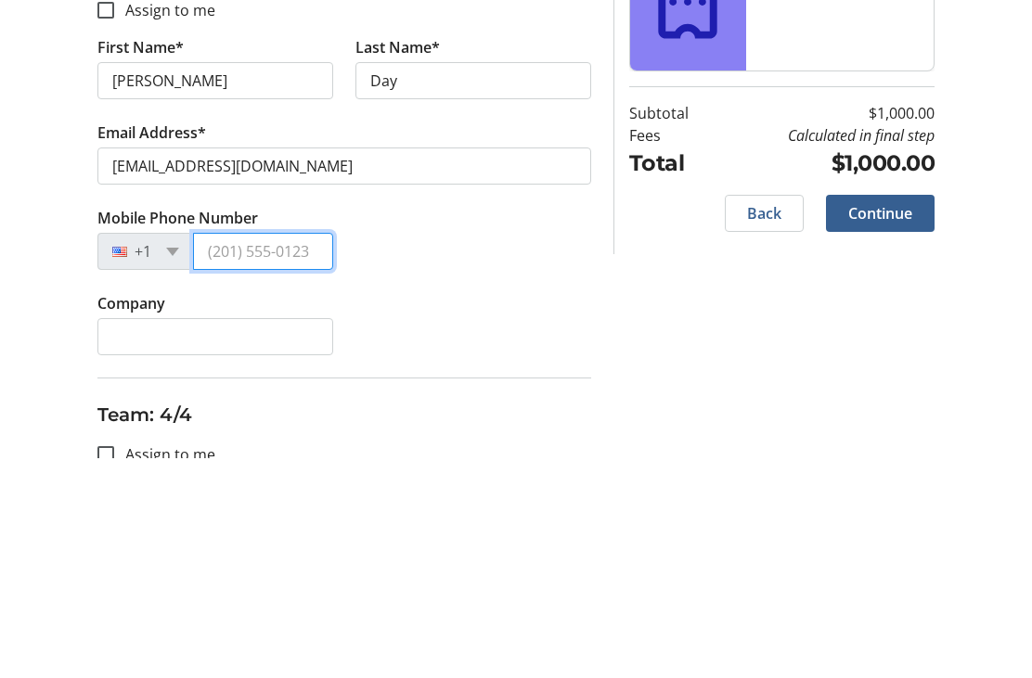
click at [314, 453] on input "Mobile Phone Number" at bounding box center [263, 471] width 140 height 37
type input "[PHONE_NUMBER]"
click at [552, 512] on div "Company" at bounding box center [344, 554] width 516 height 85
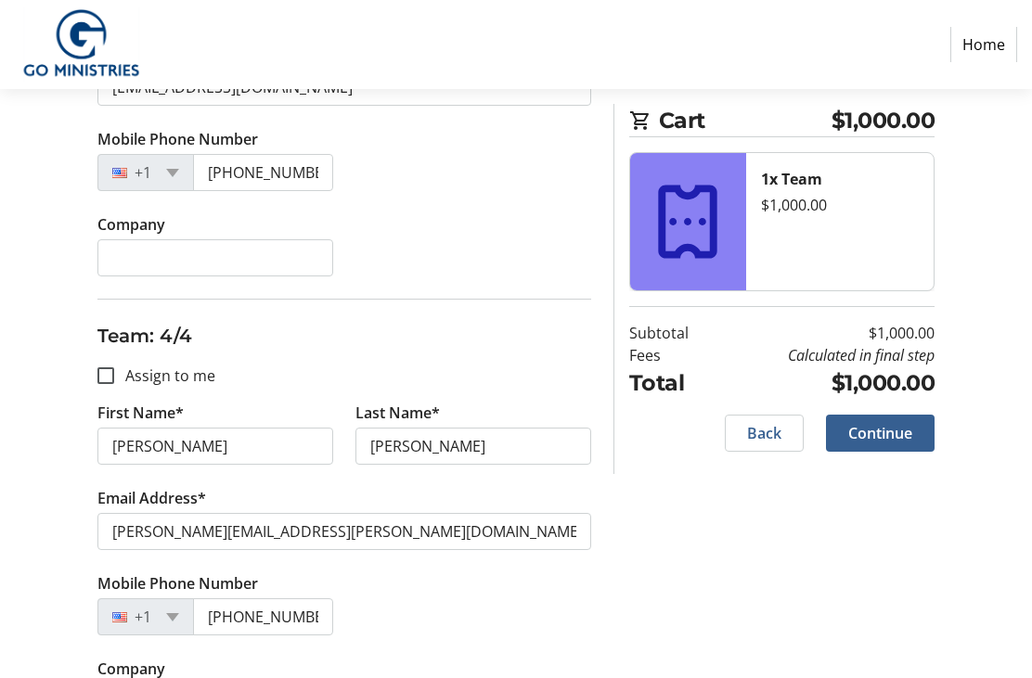
scroll to position [1470, 0]
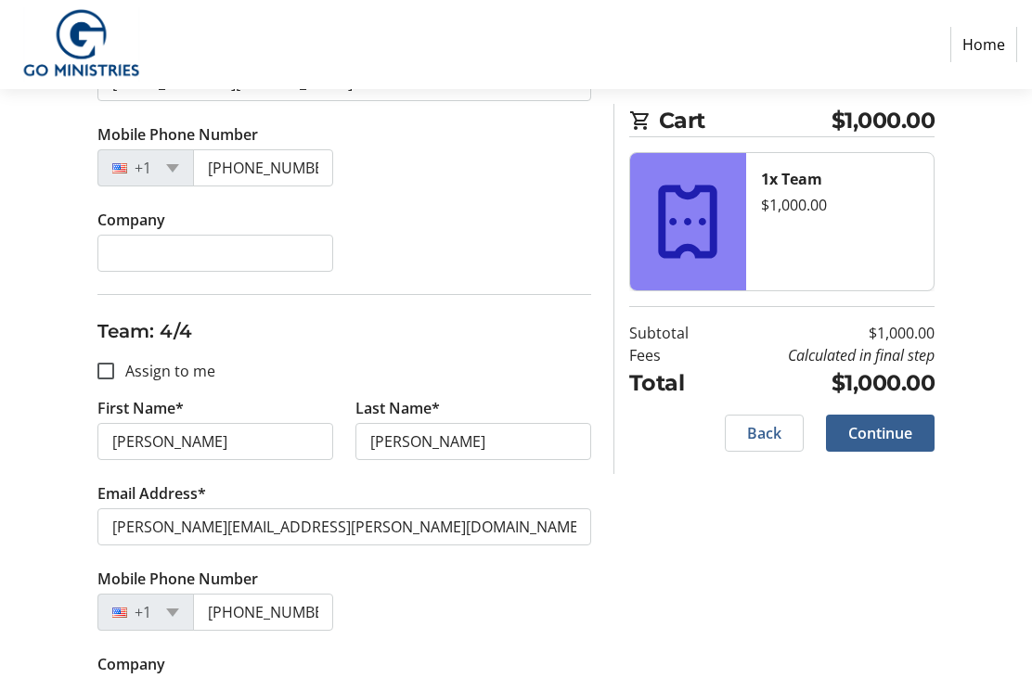
click at [897, 424] on span "Continue" at bounding box center [880, 433] width 64 height 22
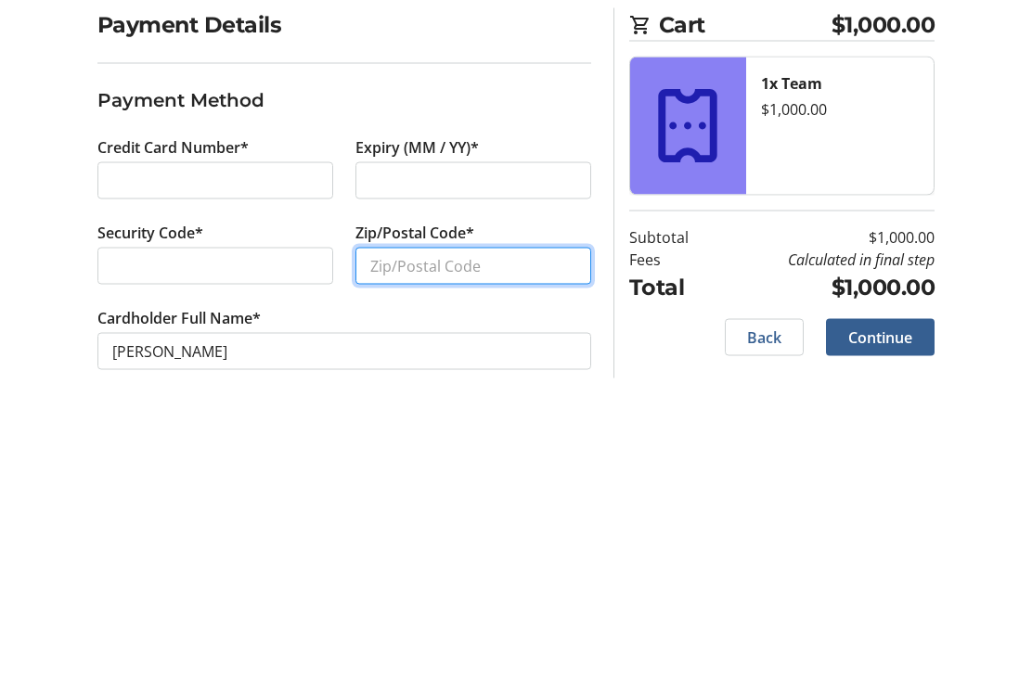
click at [516, 482] on input "Zip/Postal Code*" at bounding box center [473, 500] width 236 height 37
type input "40014"
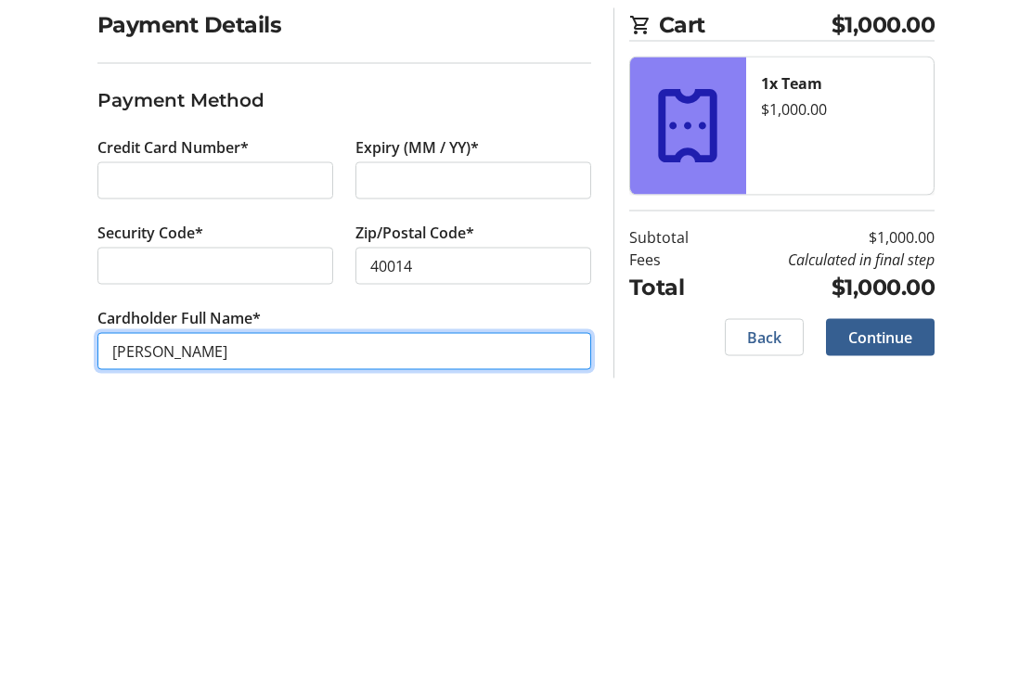
scroll to position [59, 0]
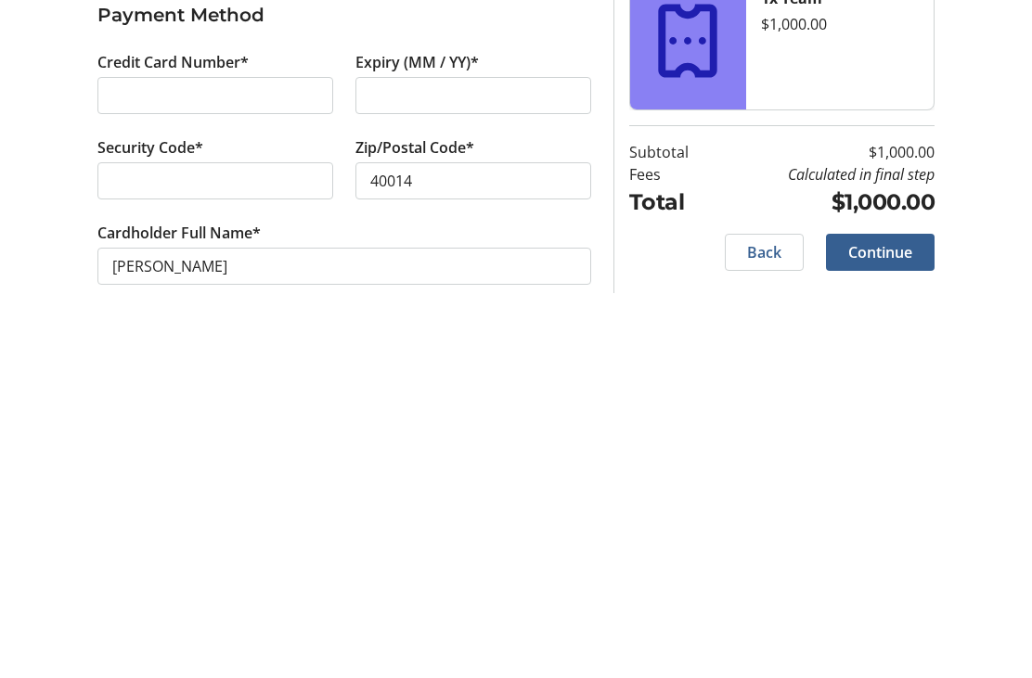
click at [709, 290] on div "Purchase Step 3 of 5 Cart $1,000.00 1x Team $1,000.00 Subtotal $1,000.00 Fees C…" at bounding box center [516, 383] width 1032 height 589
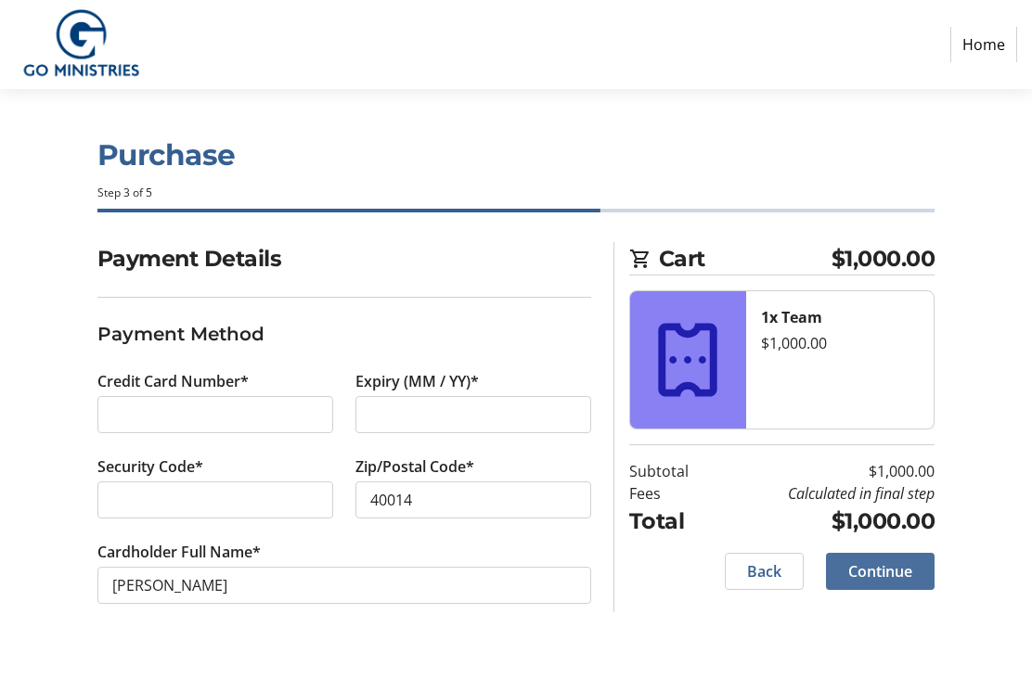
click at [906, 570] on span "Continue" at bounding box center [880, 571] width 64 height 22
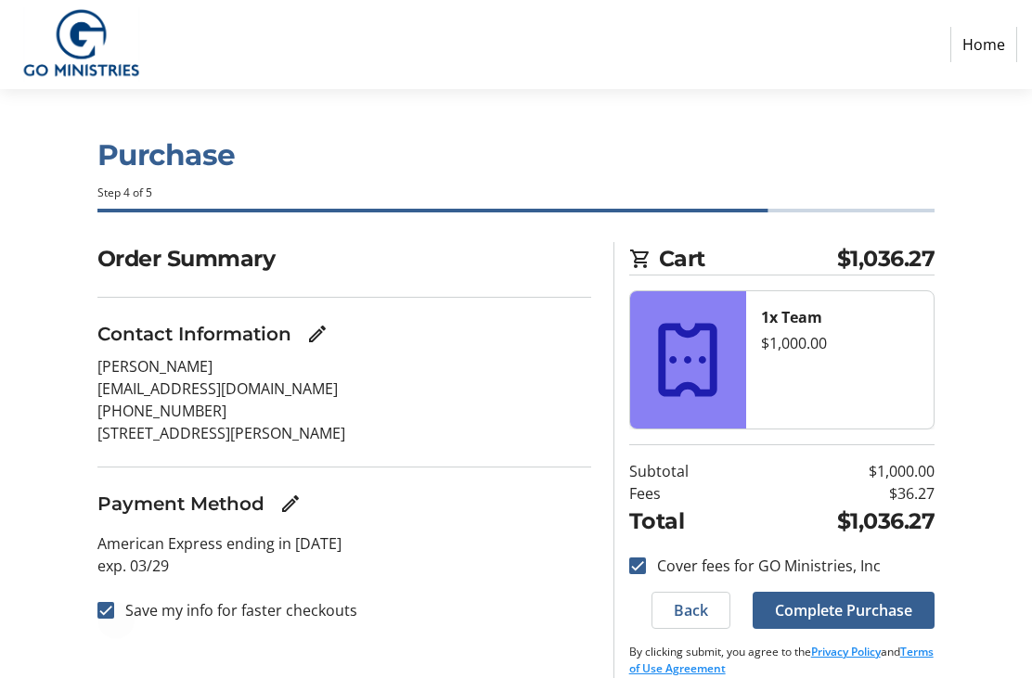
click at [120, 610] on div at bounding box center [106, 610] width 45 height 45
checkbox input "false"
click at [900, 599] on span "Complete Purchase" at bounding box center [843, 610] width 137 height 22
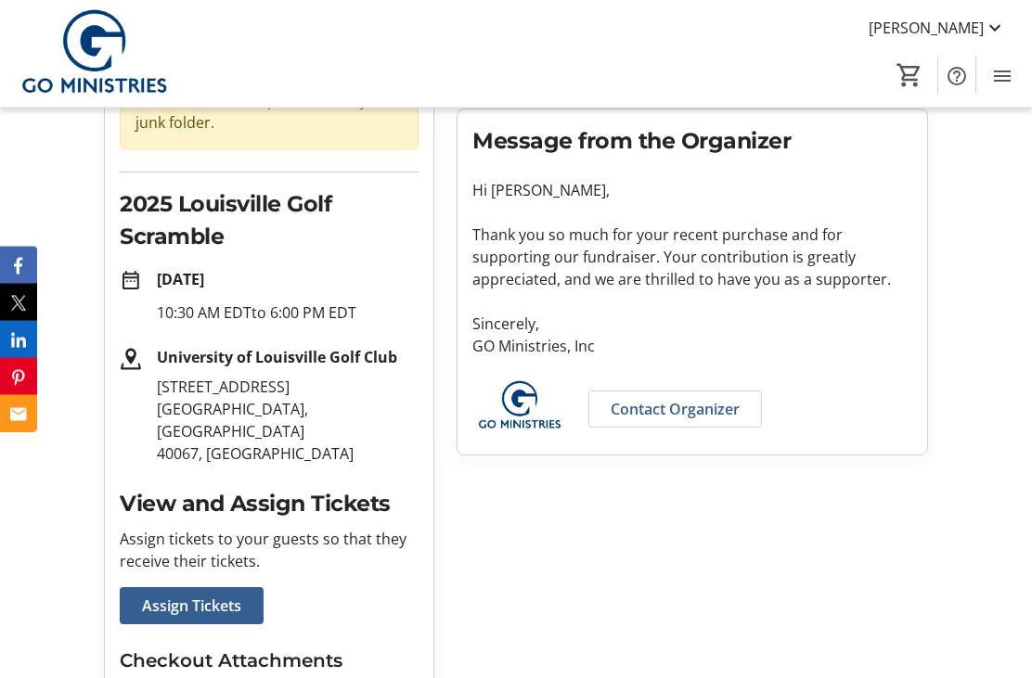
scroll to position [283, 0]
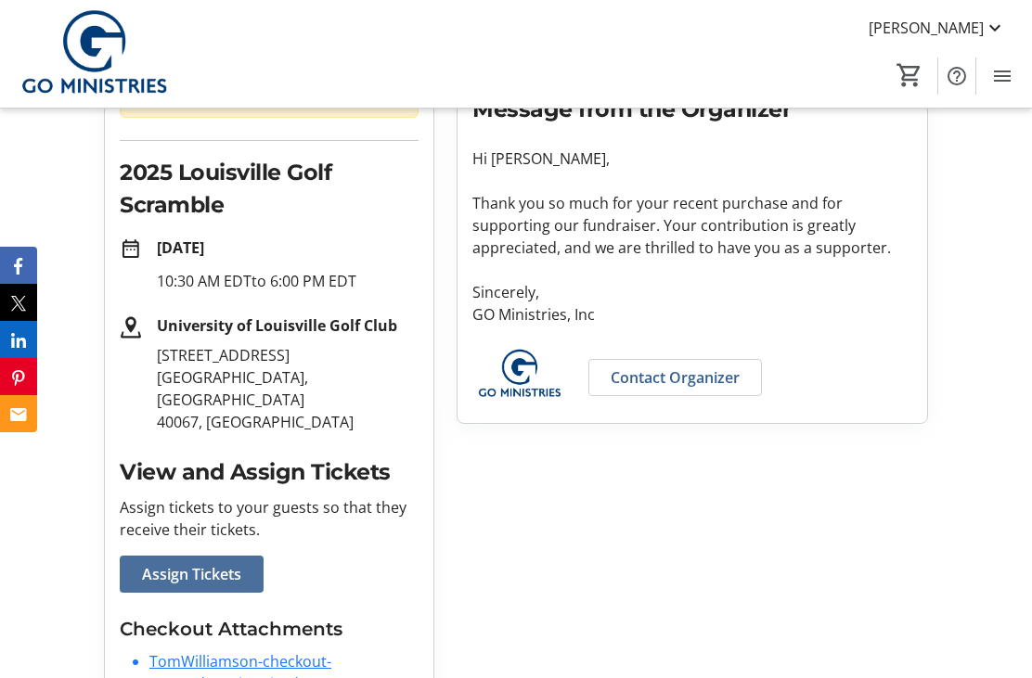
click at [233, 563] on span "Assign Tickets" at bounding box center [191, 574] width 99 height 22
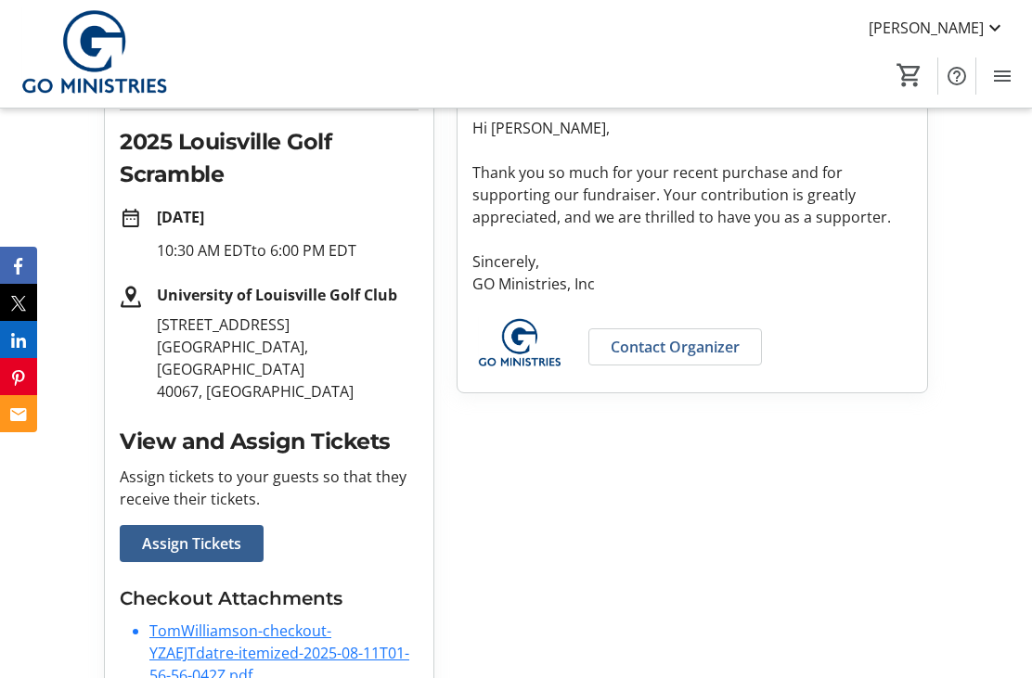
scroll to position [342, 0]
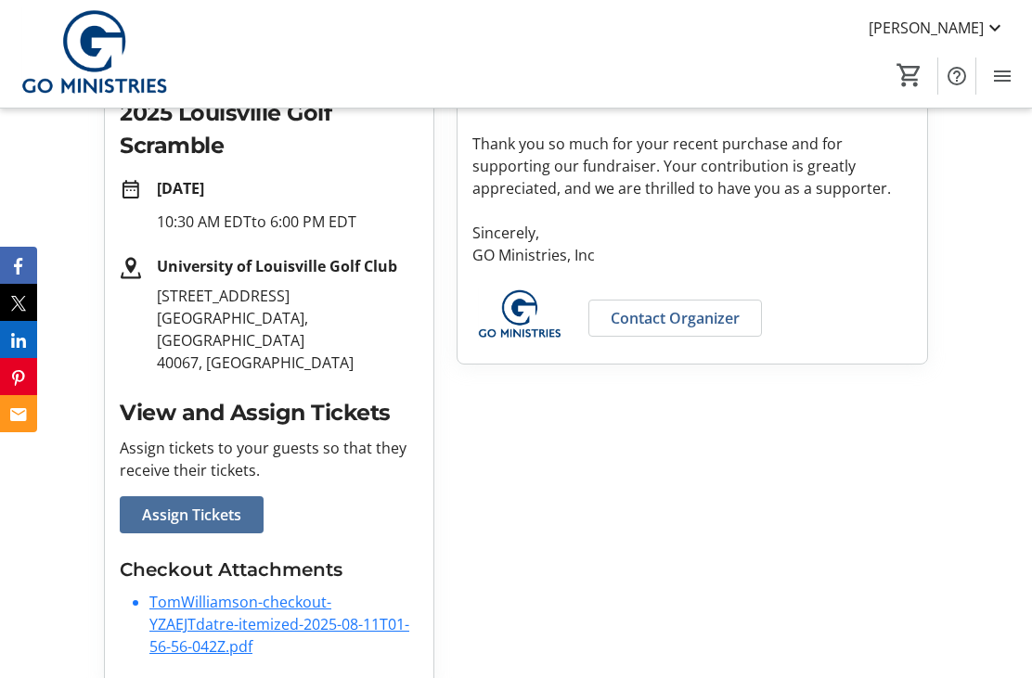
click at [211, 504] on span "Assign Tickets" at bounding box center [191, 515] width 99 height 22
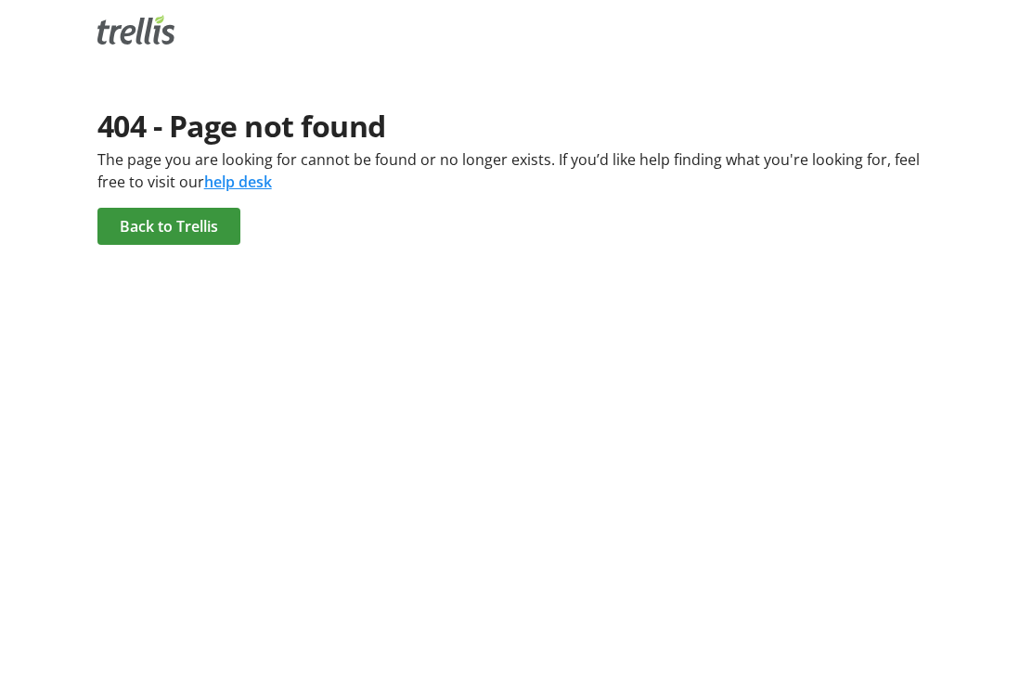
click at [214, 222] on span "Back to Trellis" at bounding box center [169, 226] width 98 height 22
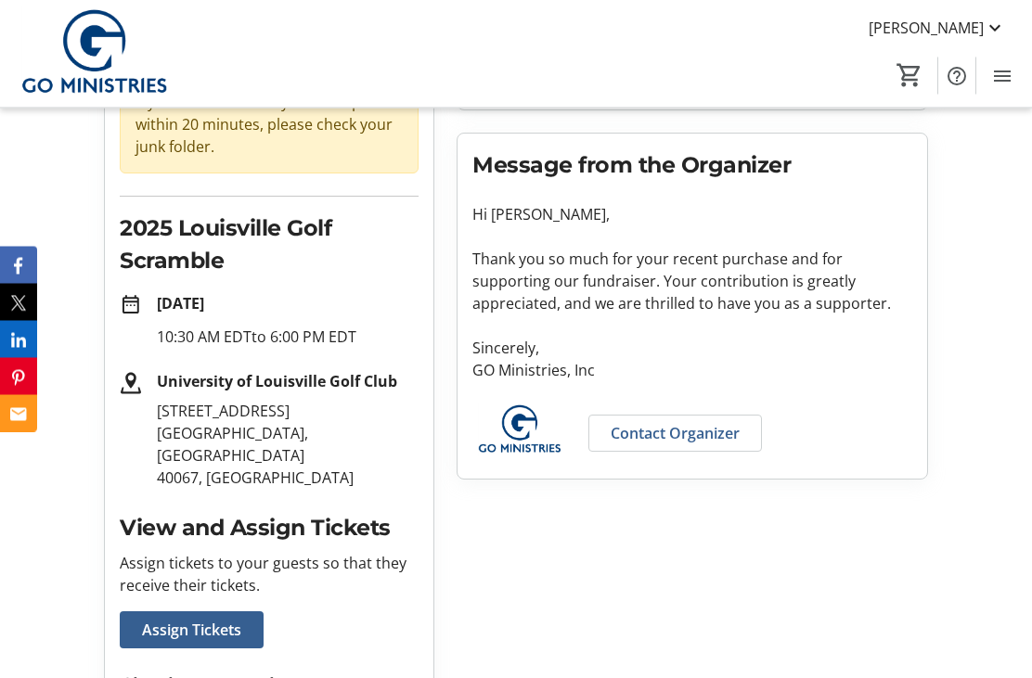
scroll to position [227, 0]
